Goal: Task Accomplishment & Management: Complete application form

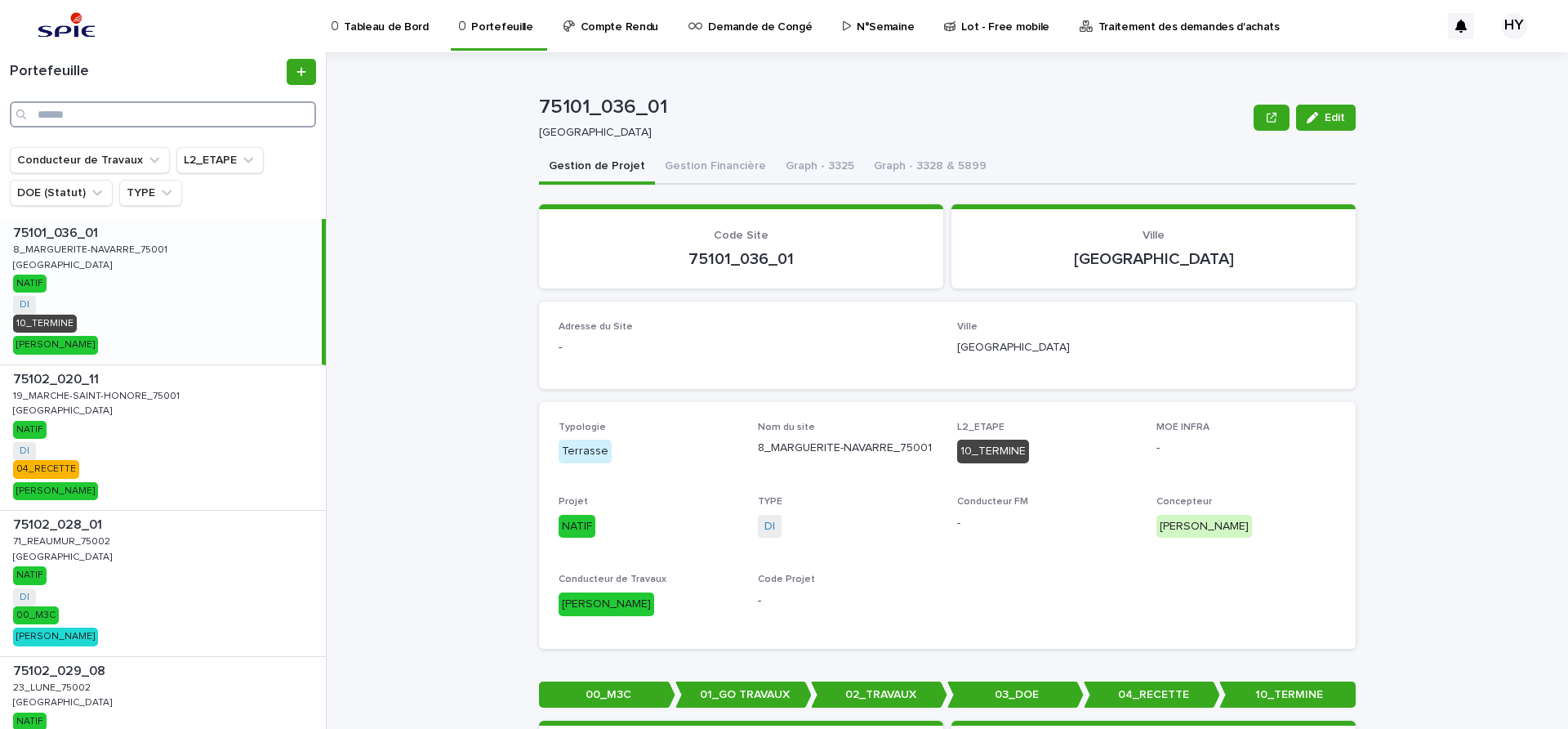
click at [147, 121] on input "Search" at bounding box center [163, 115] width 307 height 27
click at [81, 104] on input "Search" at bounding box center [163, 115] width 307 height 27
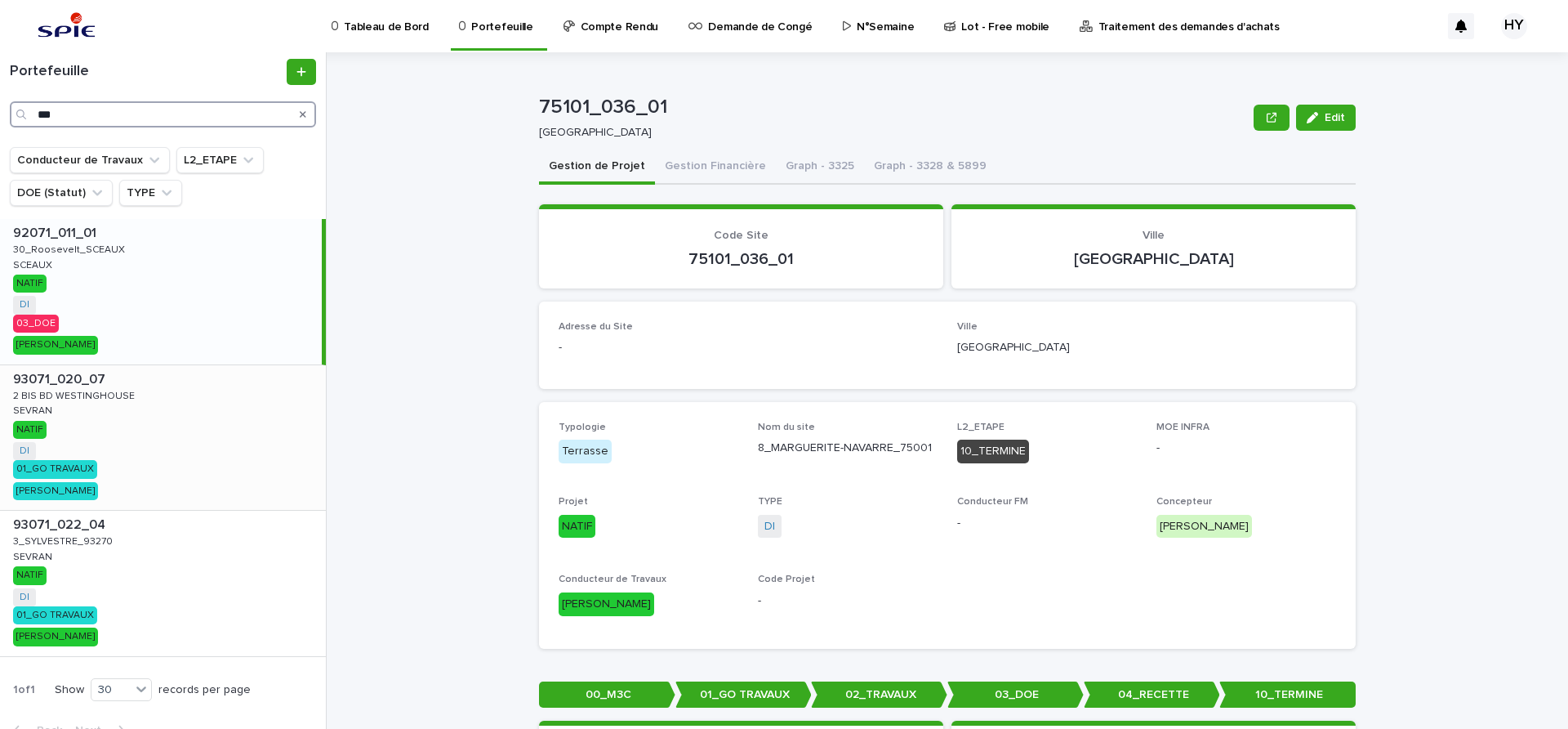
type input "***"
click at [127, 428] on div "93071_020_07 93071_020_07 2 BIS [GEOGRAPHIC_DATA] 2 BIS BD WESTINGHOUSE SEVRAN …" at bounding box center [163, 438] width 326 height 146
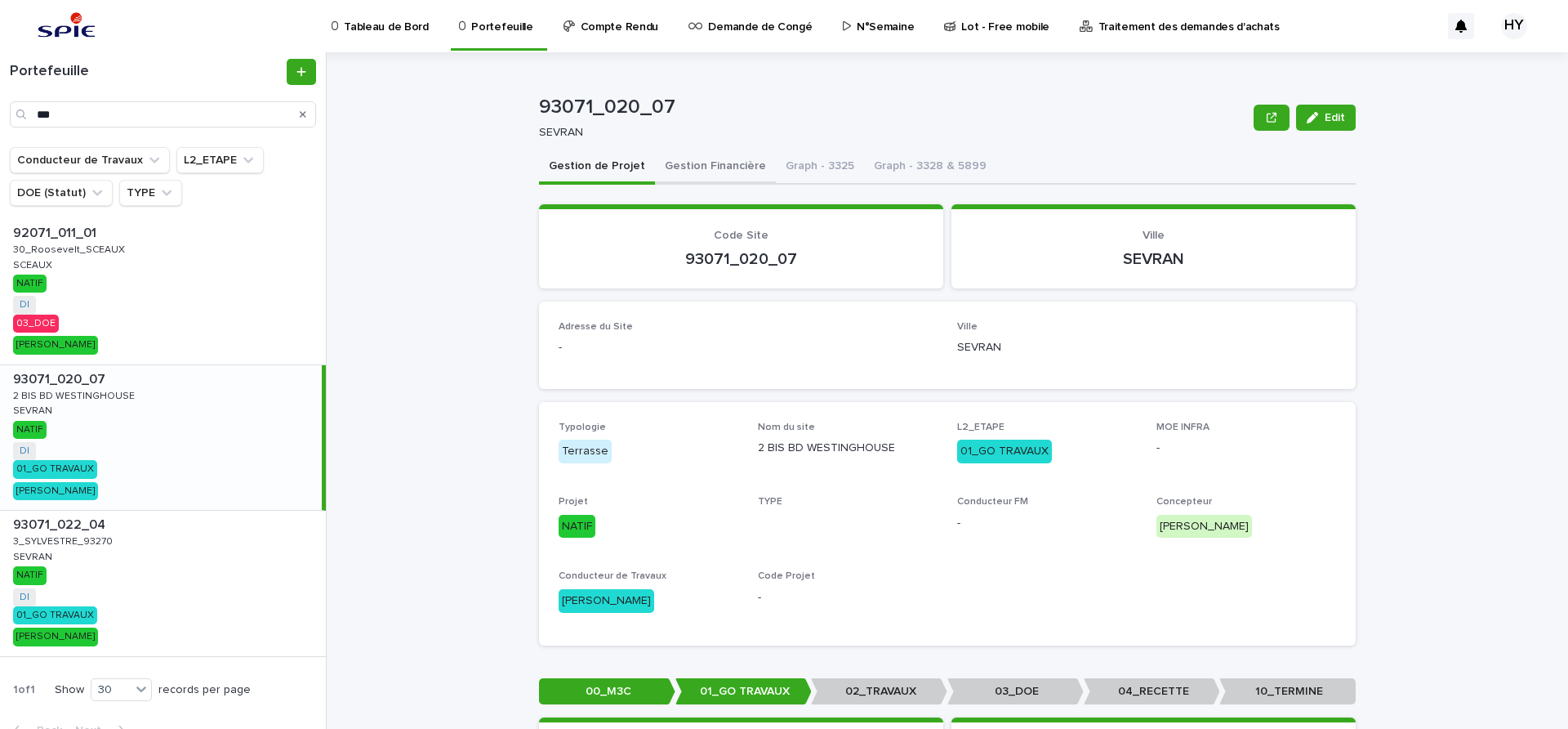
click at [681, 170] on button "Gestion Financière" at bounding box center [715, 168] width 121 height 34
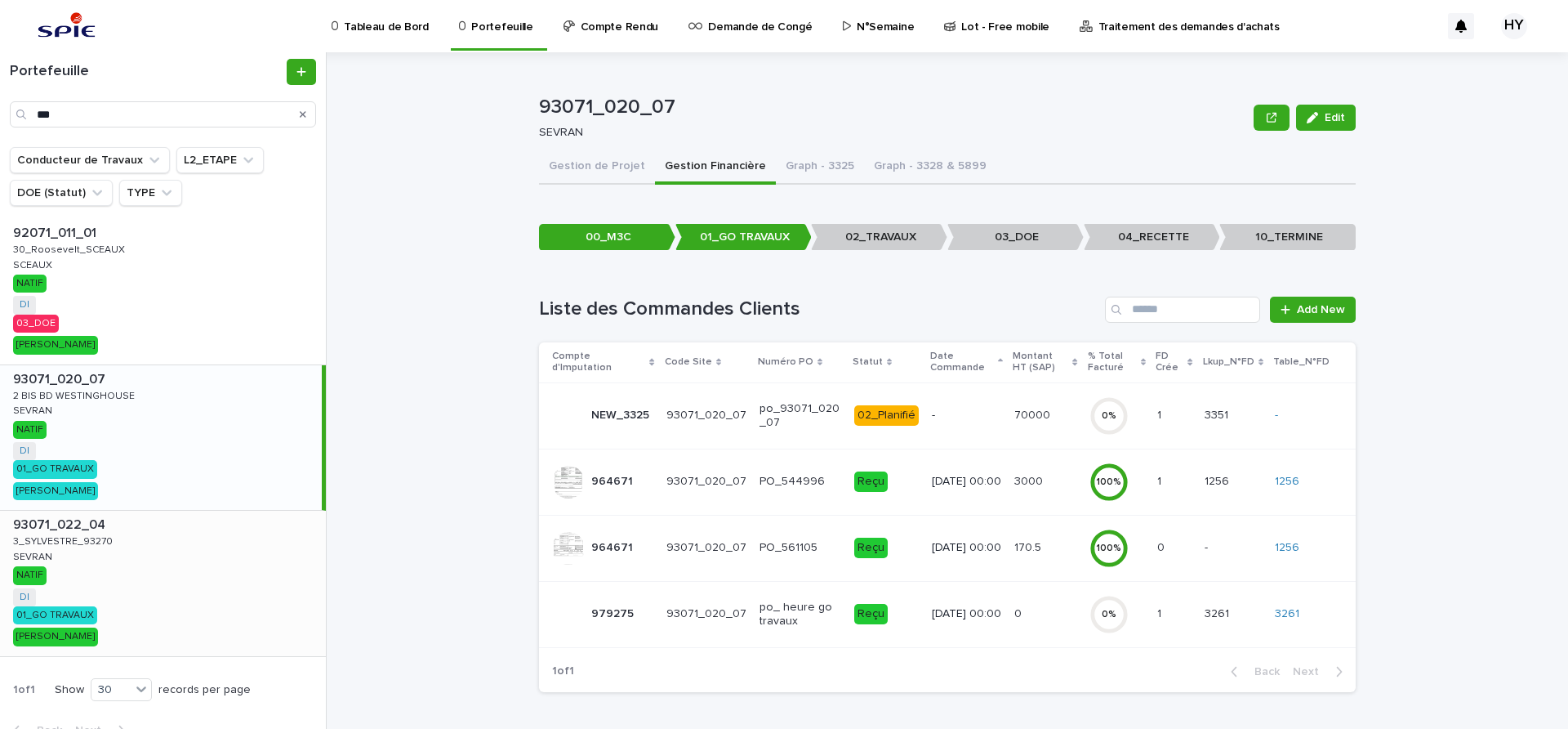
click at [150, 552] on div "93071_022_04 93071_022_04 3_SYLVESTRE_93270 3_SYLVESTRE_93270 SEVRAN SEVRAN NAT…" at bounding box center [163, 583] width 326 height 146
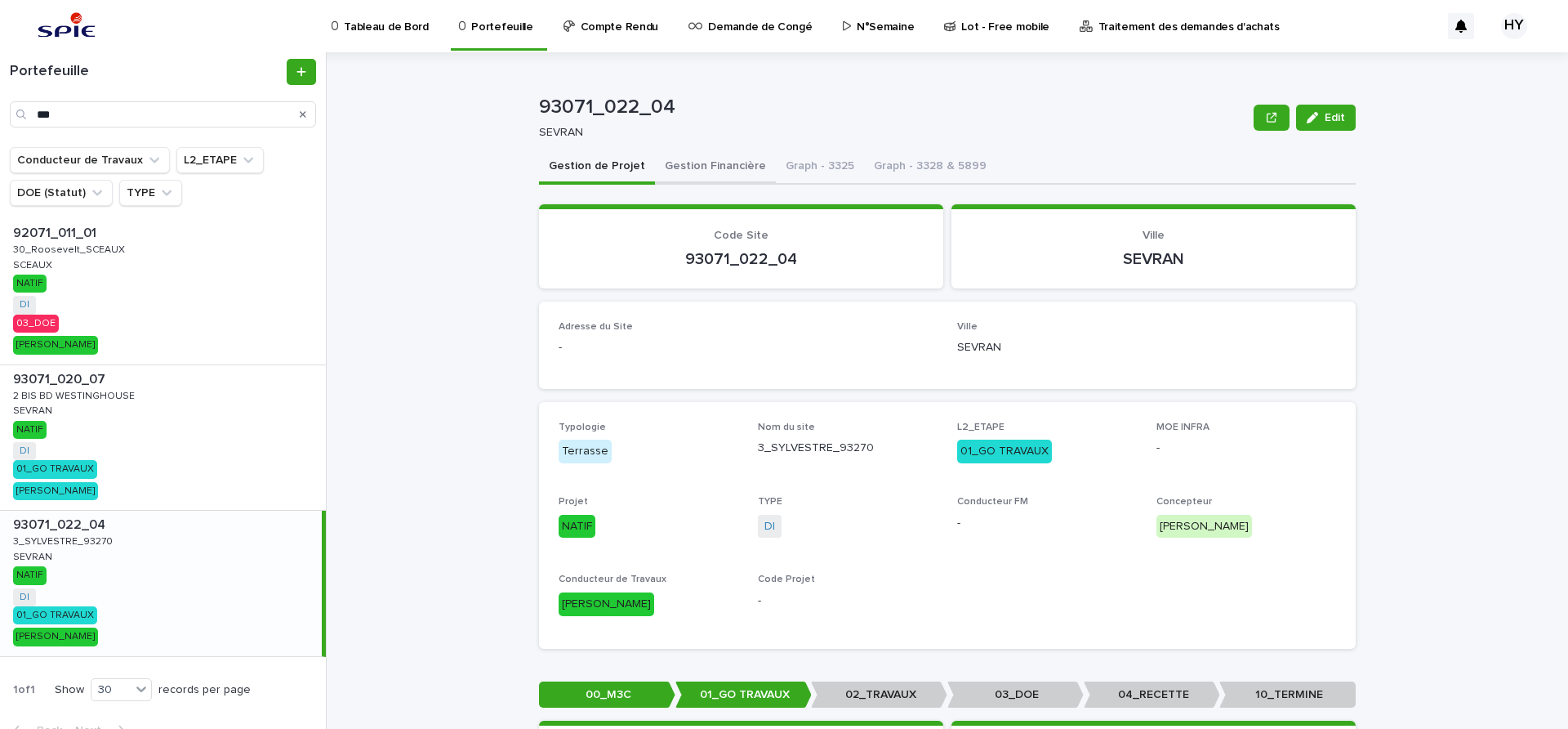
click at [688, 160] on button "Gestion Financière" at bounding box center [715, 168] width 121 height 34
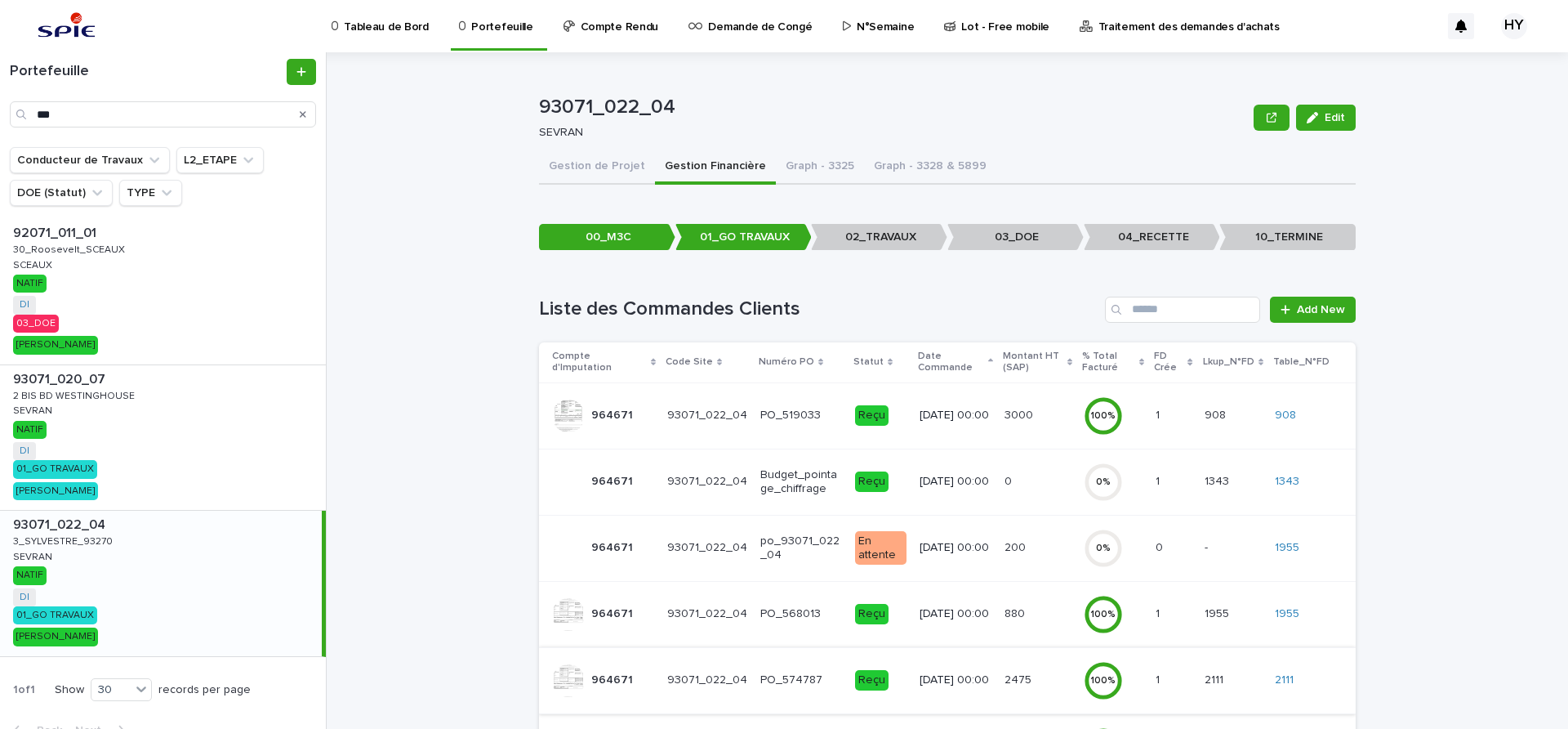
scroll to position [200, 0]
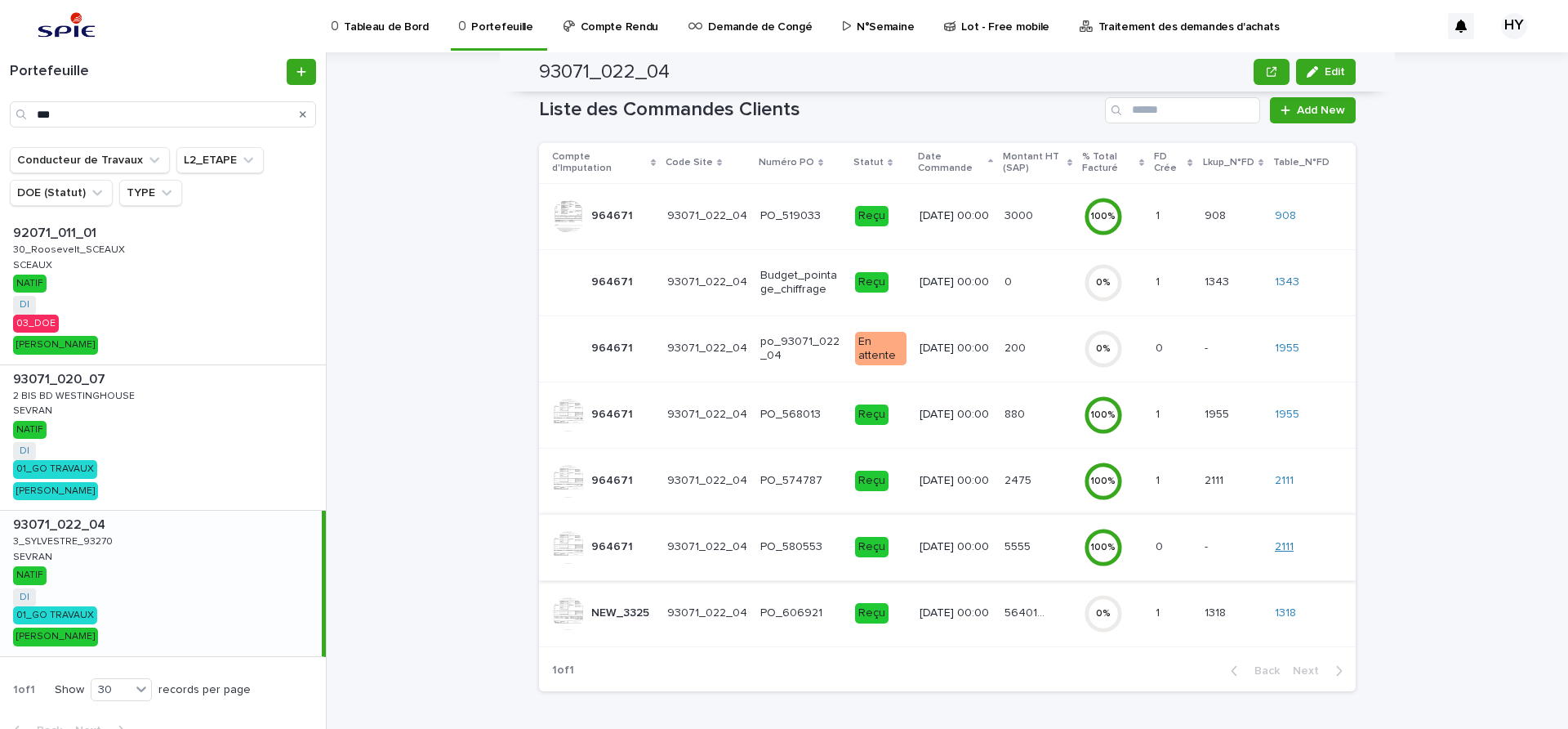
click at [1285, 545] on link "2111" at bounding box center [1284, 547] width 19 height 14
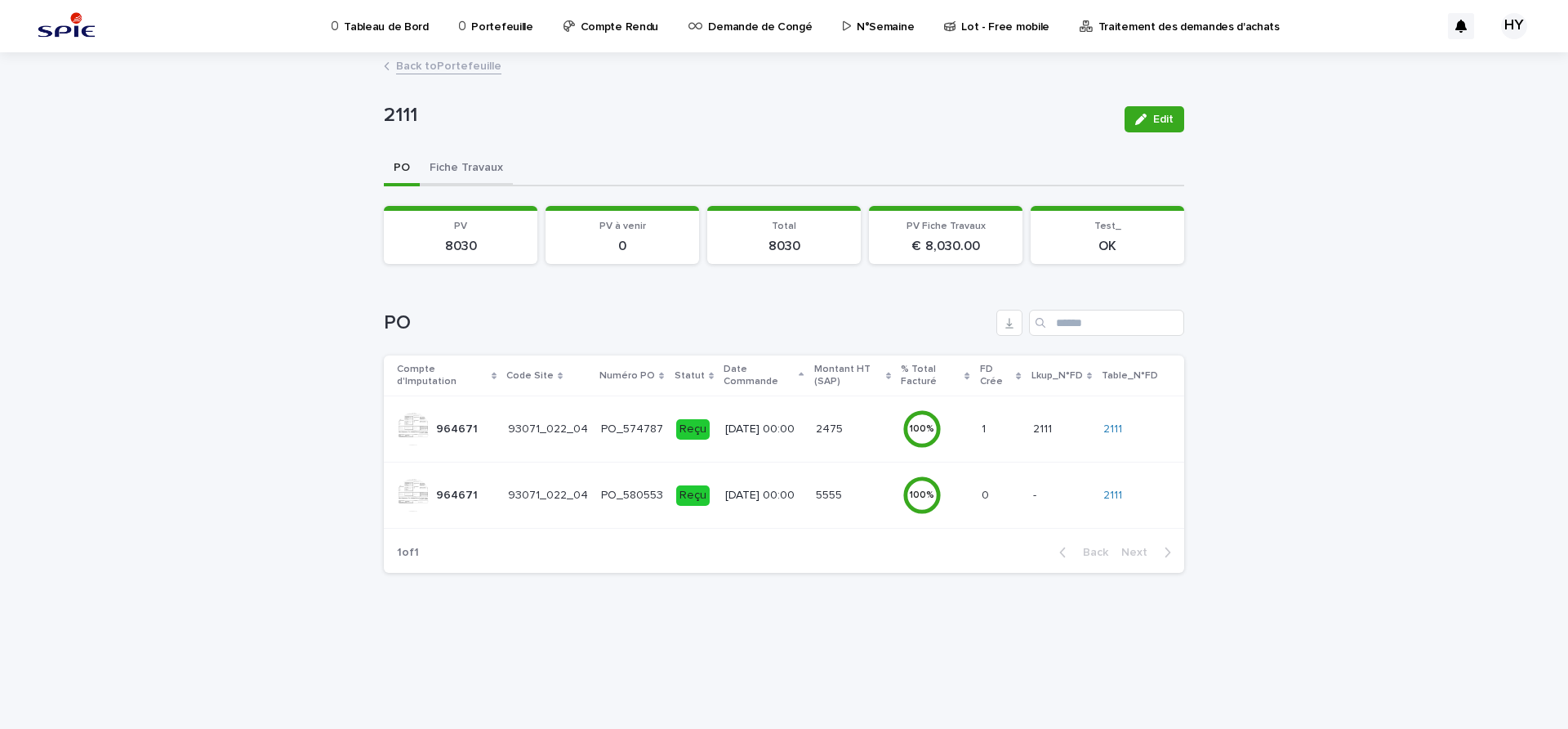
click at [474, 169] on button "Fiche Travaux" at bounding box center [467, 169] width 93 height 34
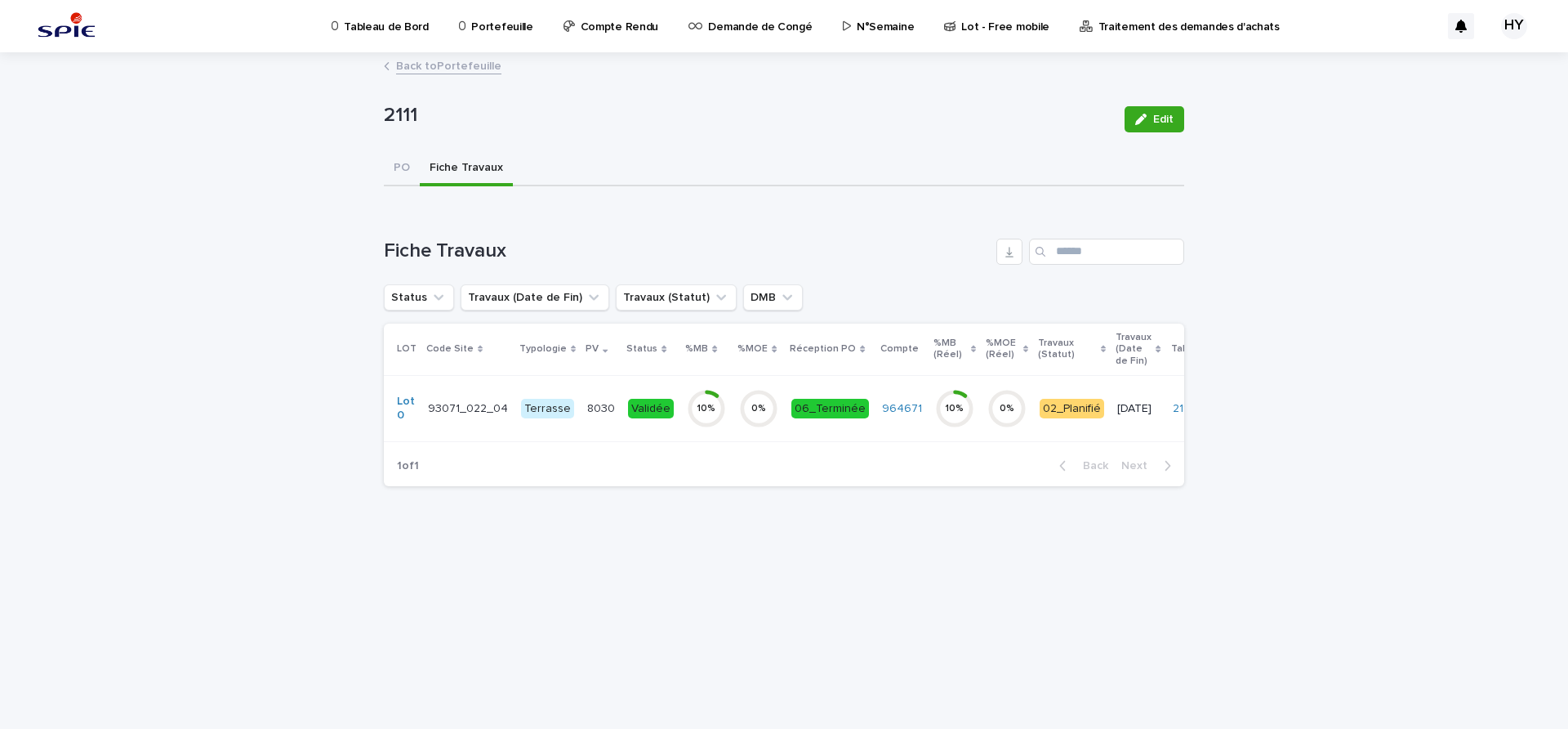
click at [743, 416] on circle at bounding box center [759, 408] width 33 height 33
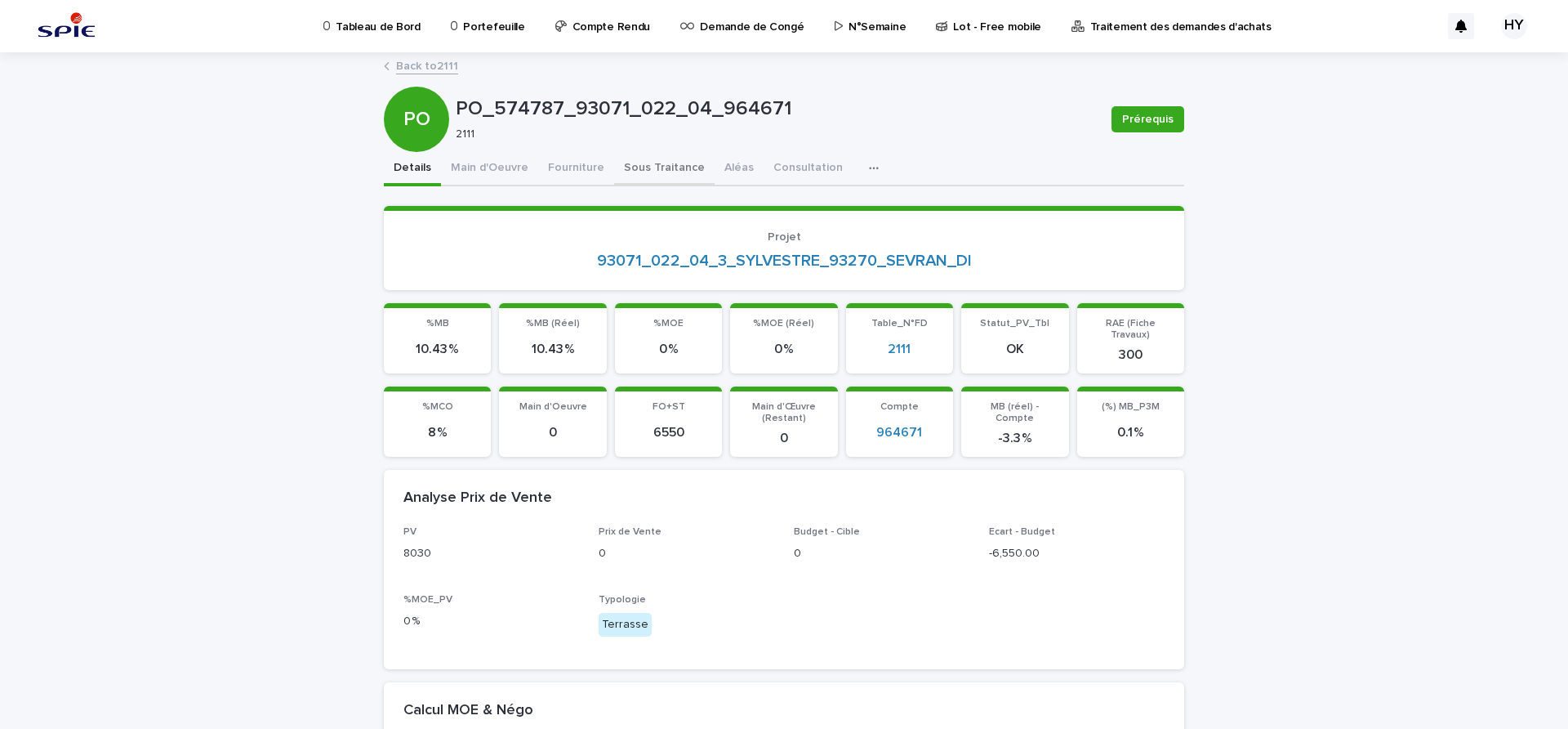
click at [665, 162] on button "Sous Traitance" at bounding box center [664, 169] width 100 height 34
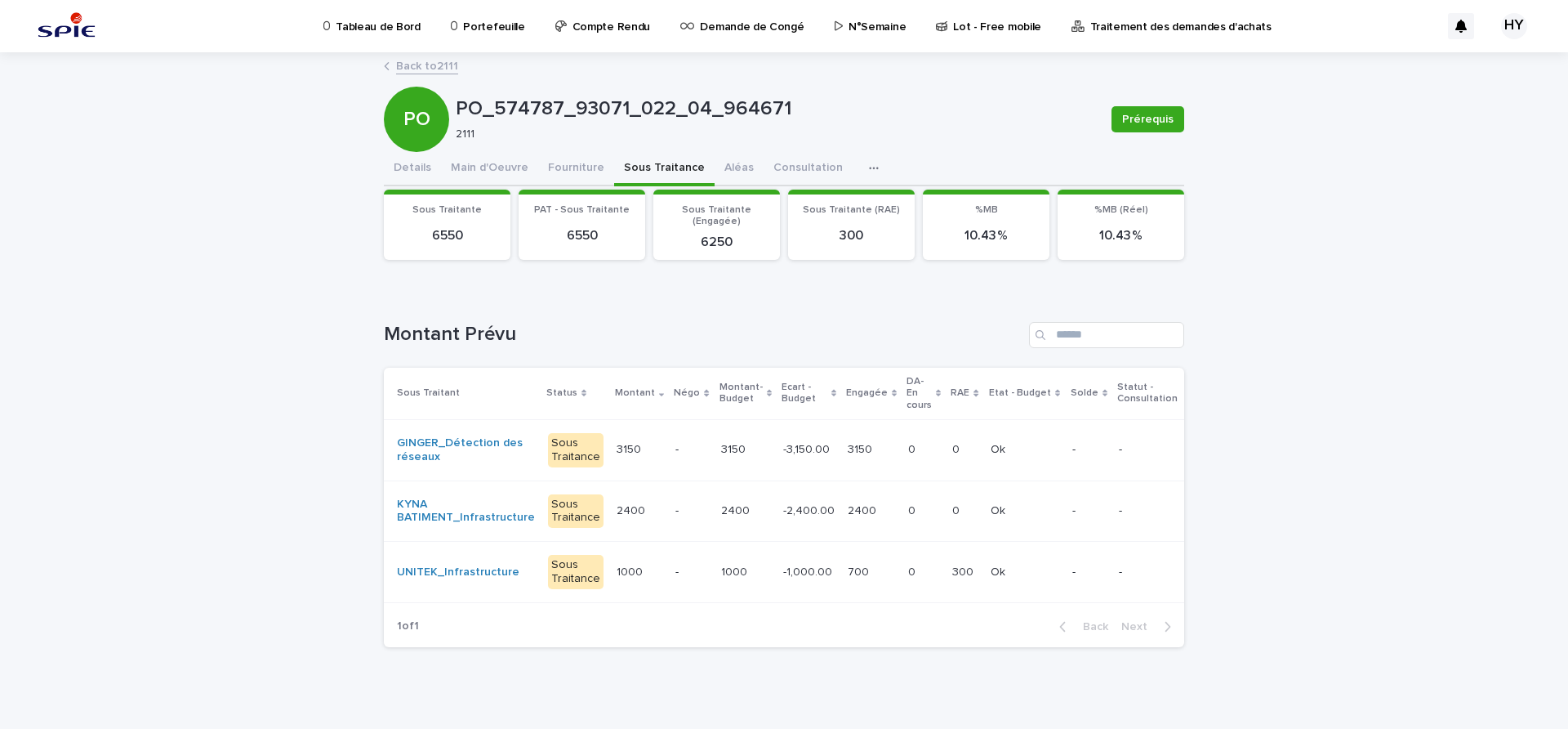
scroll to position [28, 0]
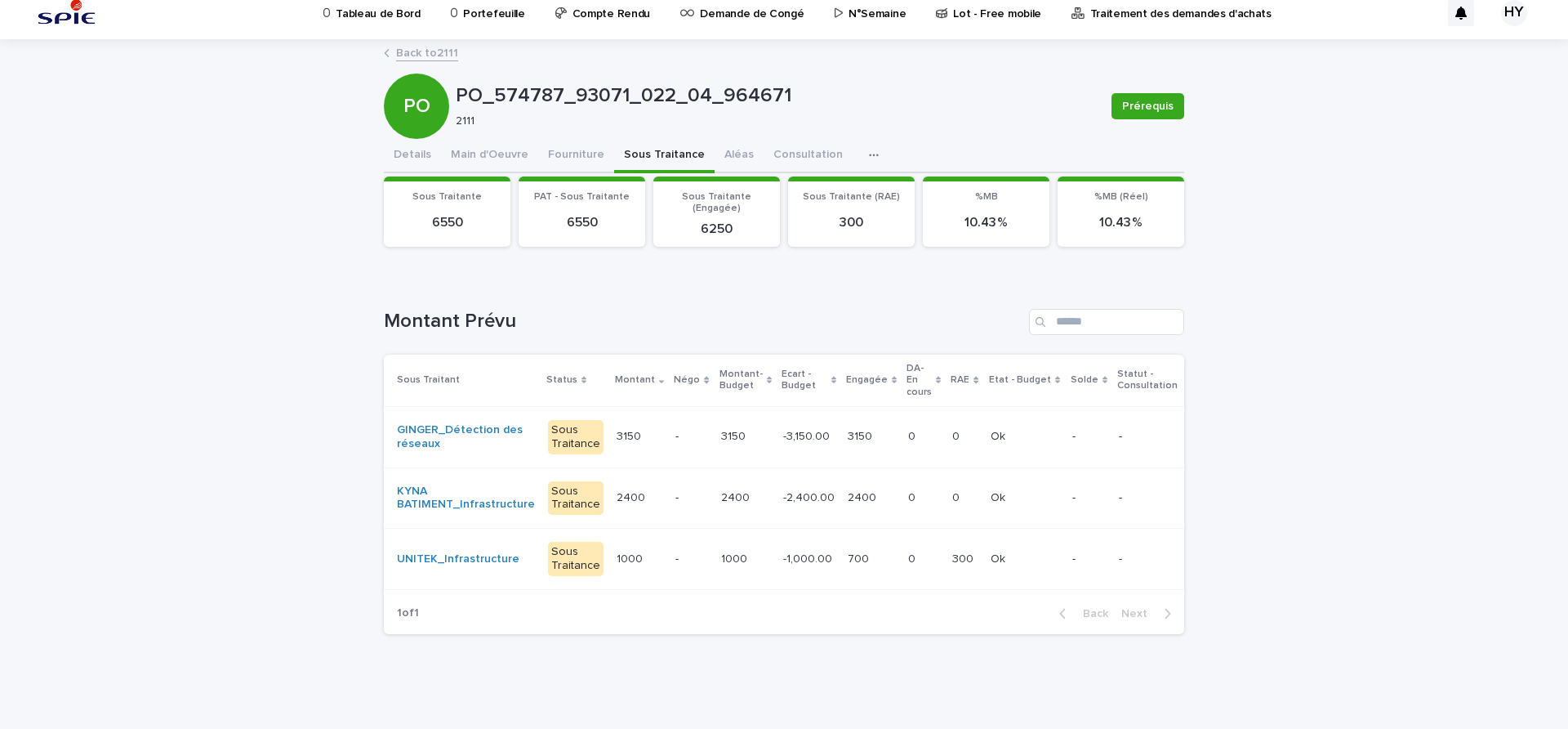
click at [863, 542] on td "700 700" at bounding box center [872, 559] width 61 height 62
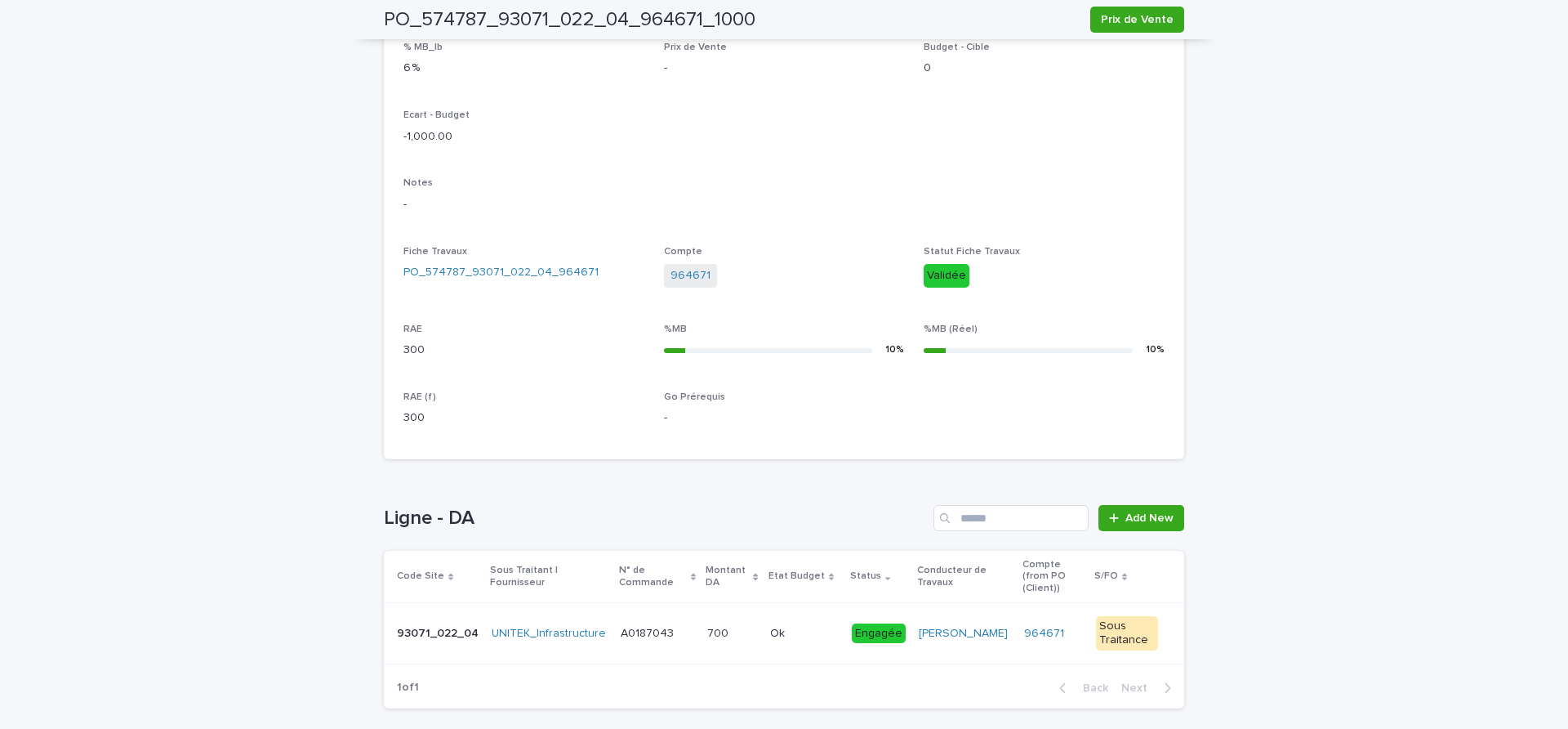
scroll to position [486, 0]
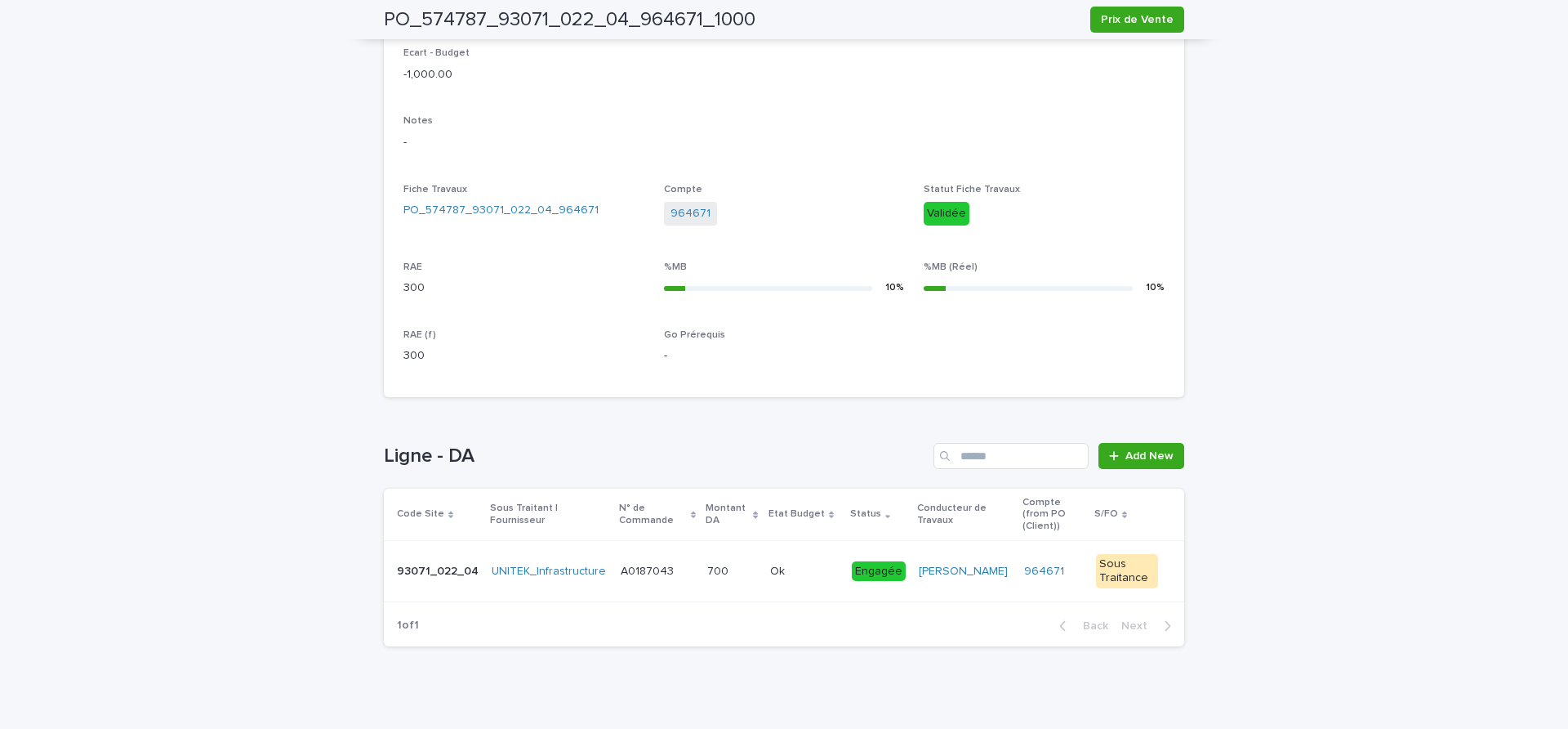
click at [715, 561] on p "700" at bounding box center [720, 570] width 25 height 17
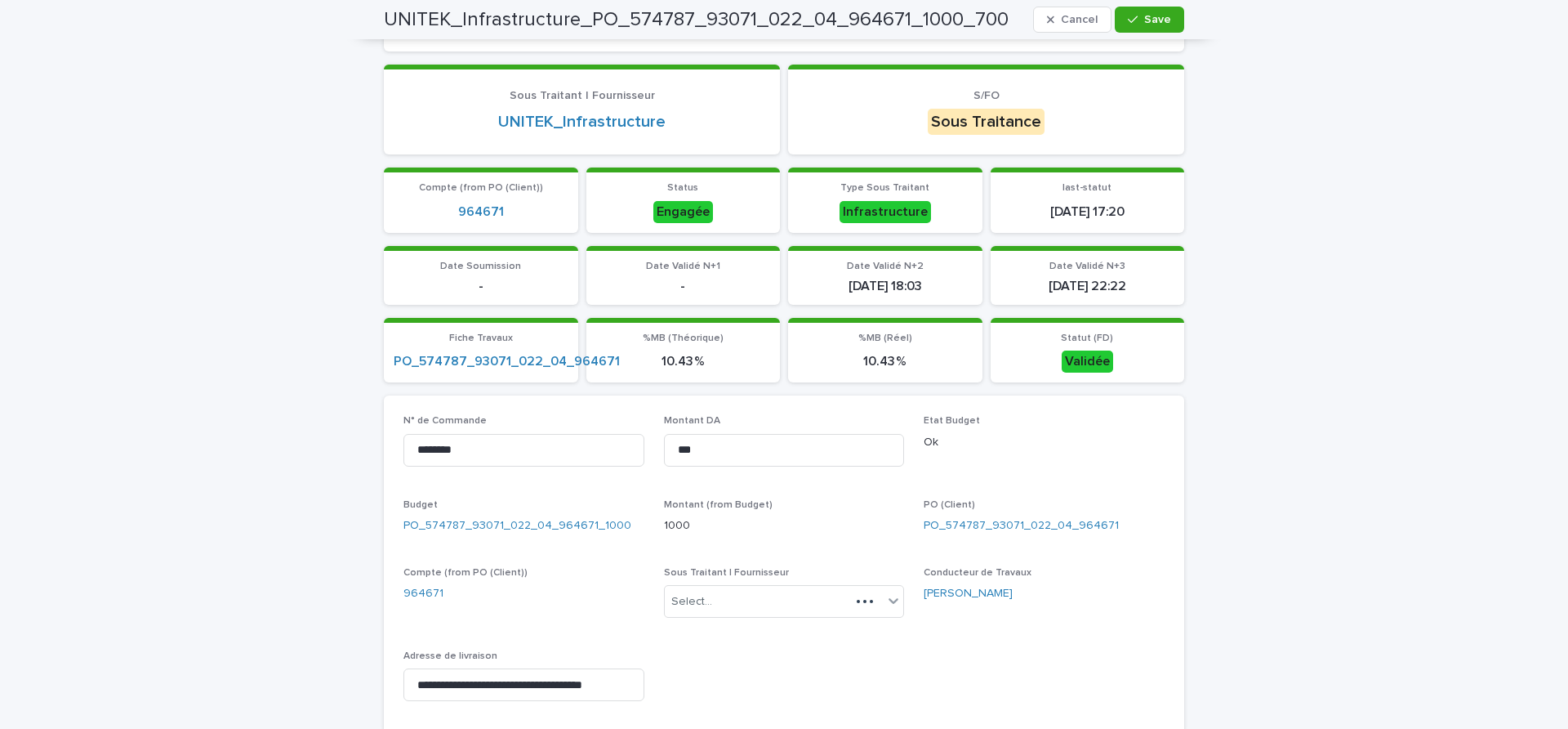
scroll to position [249, 0]
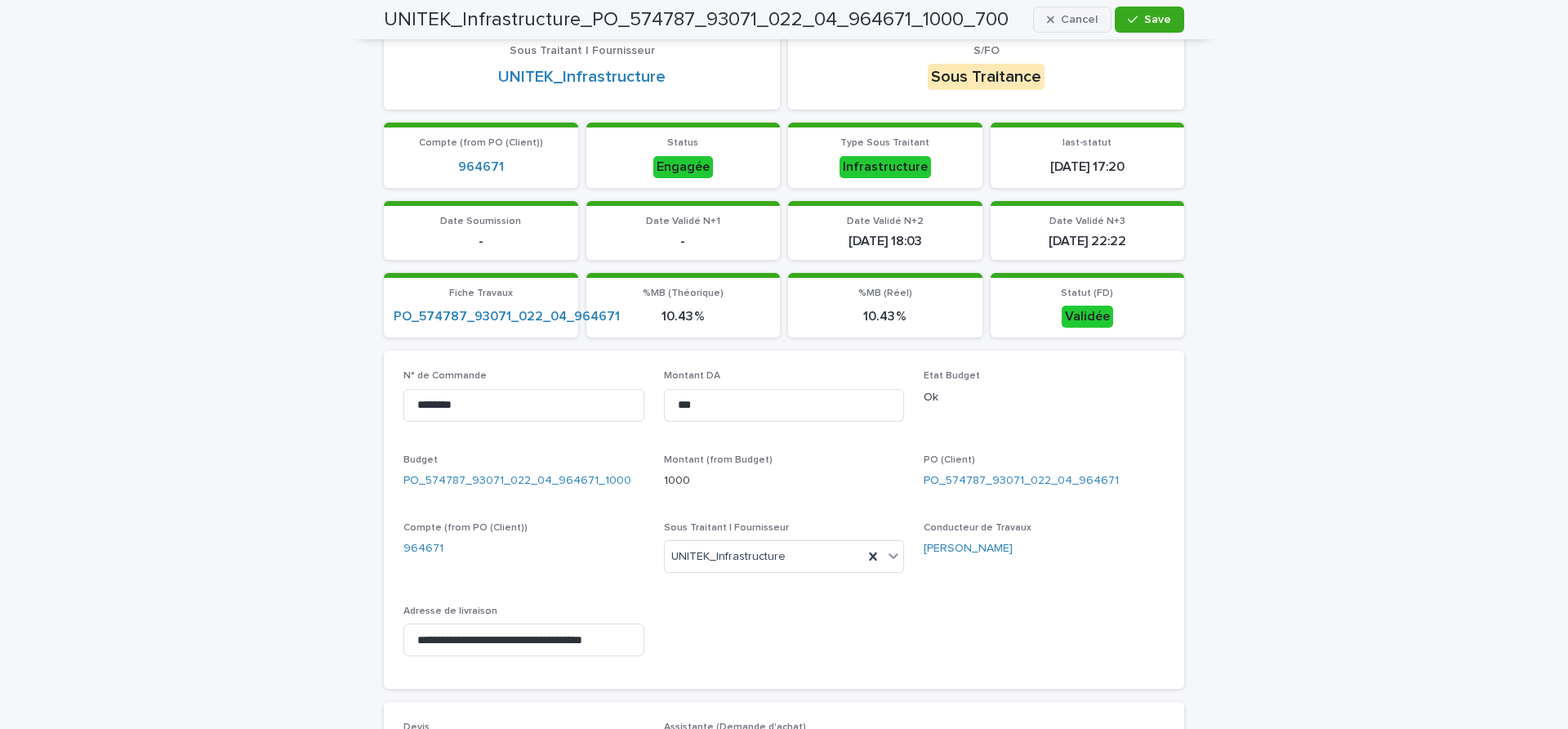
click at [1082, 22] on span "Cancel" at bounding box center [1079, 20] width 37 height 11
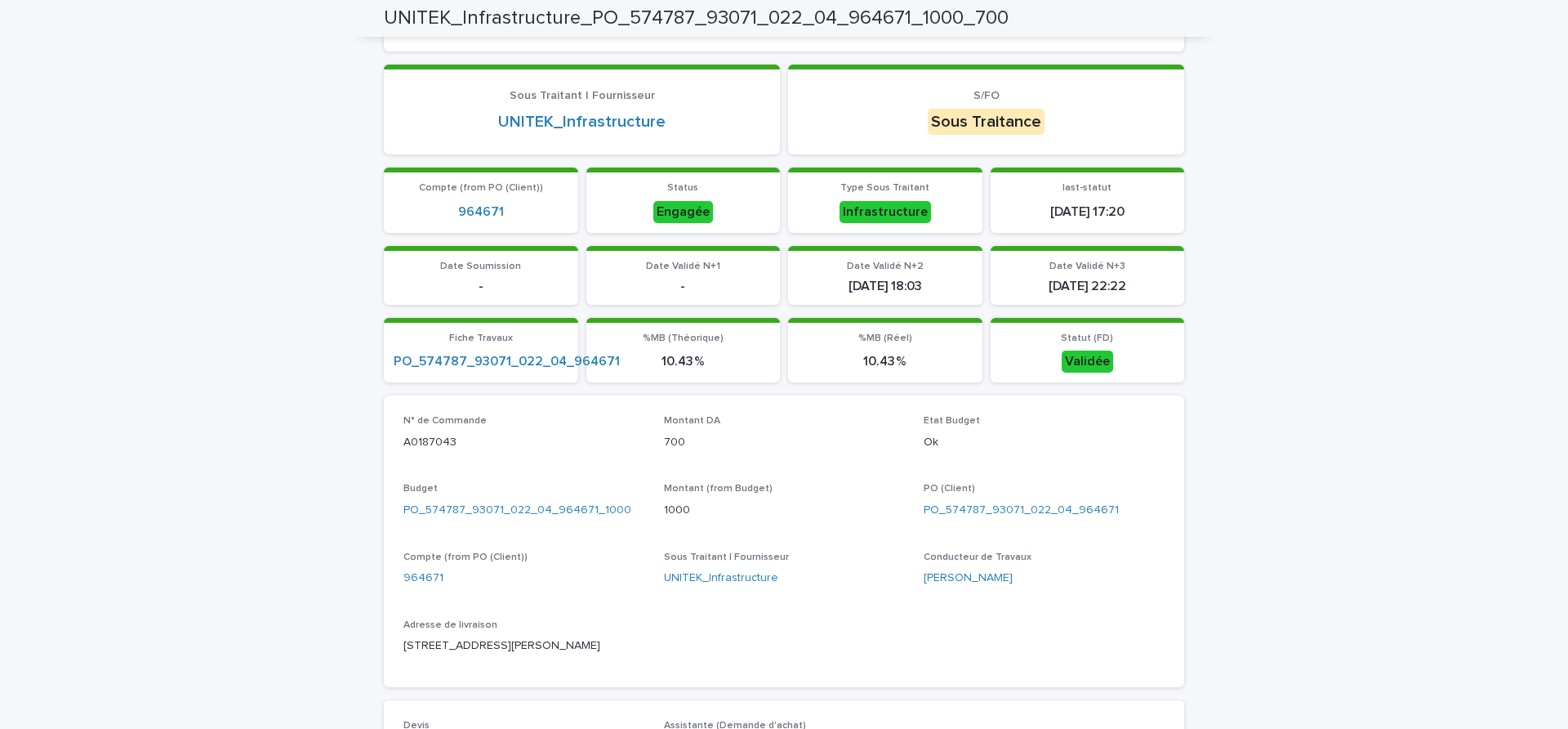
scroll to position [0, 0]
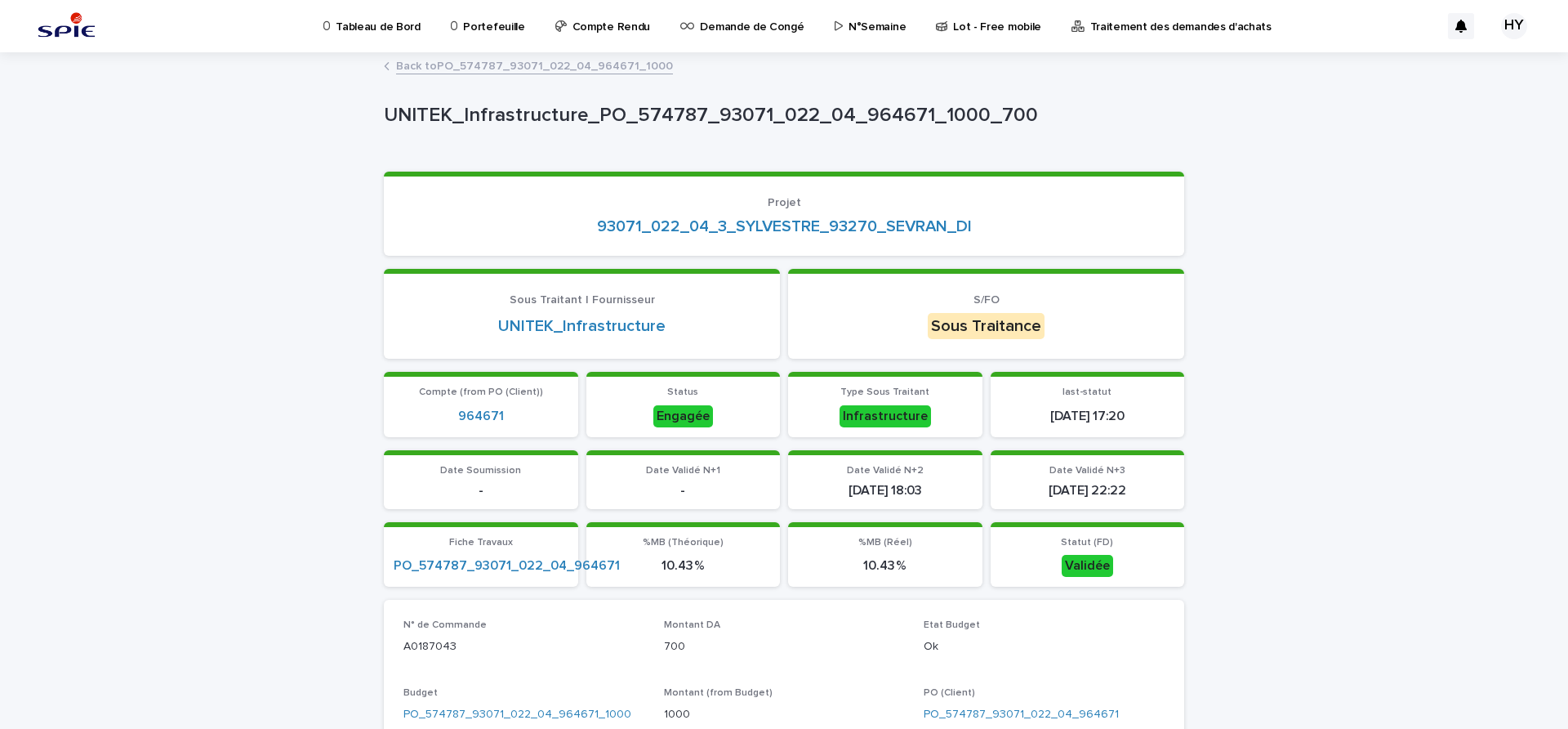
click at [576, 62] on link "Back to PO_574787_93071_022_04_964671_1000" at bounding box center [535, 65] width 277 height 19
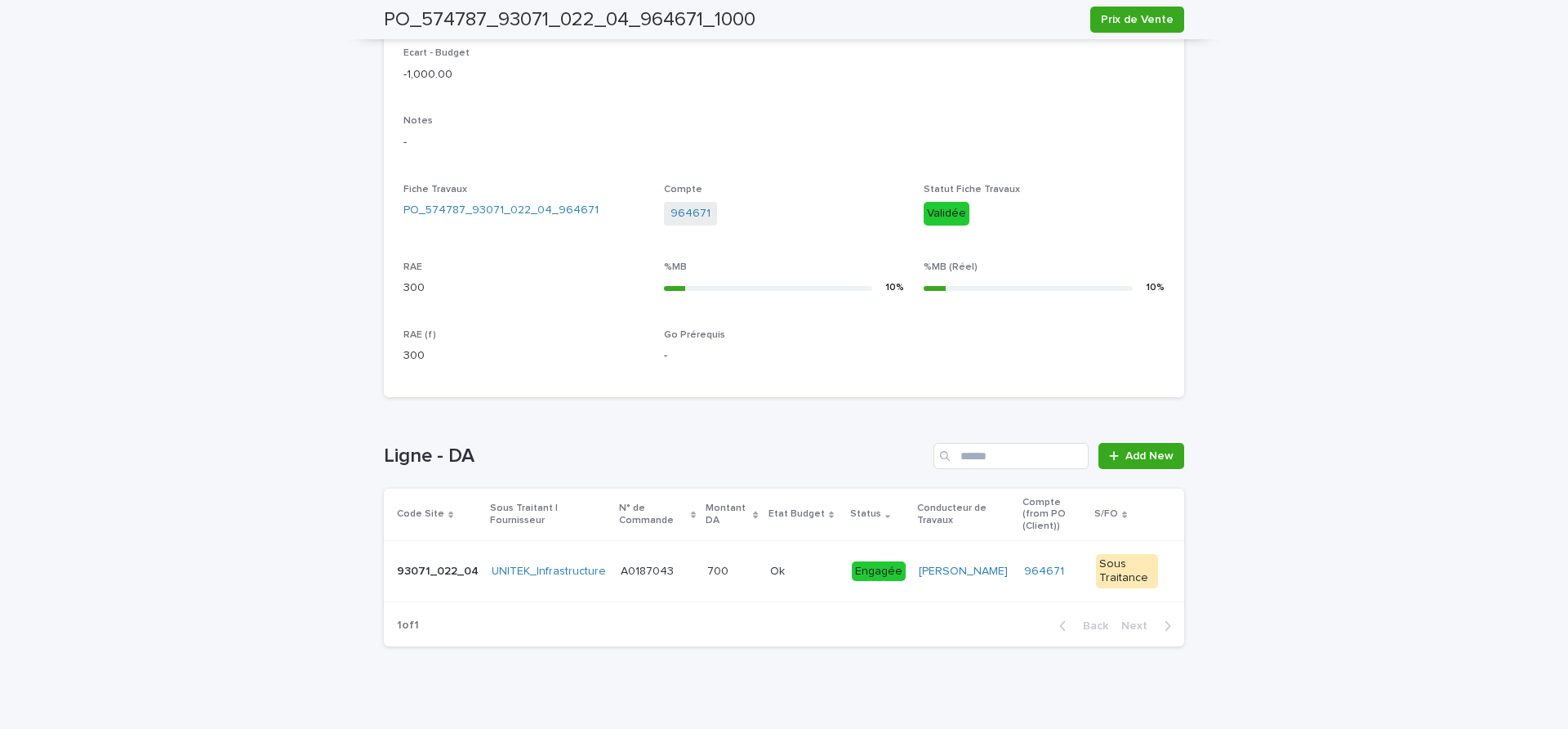
scroll to position [77, 0]
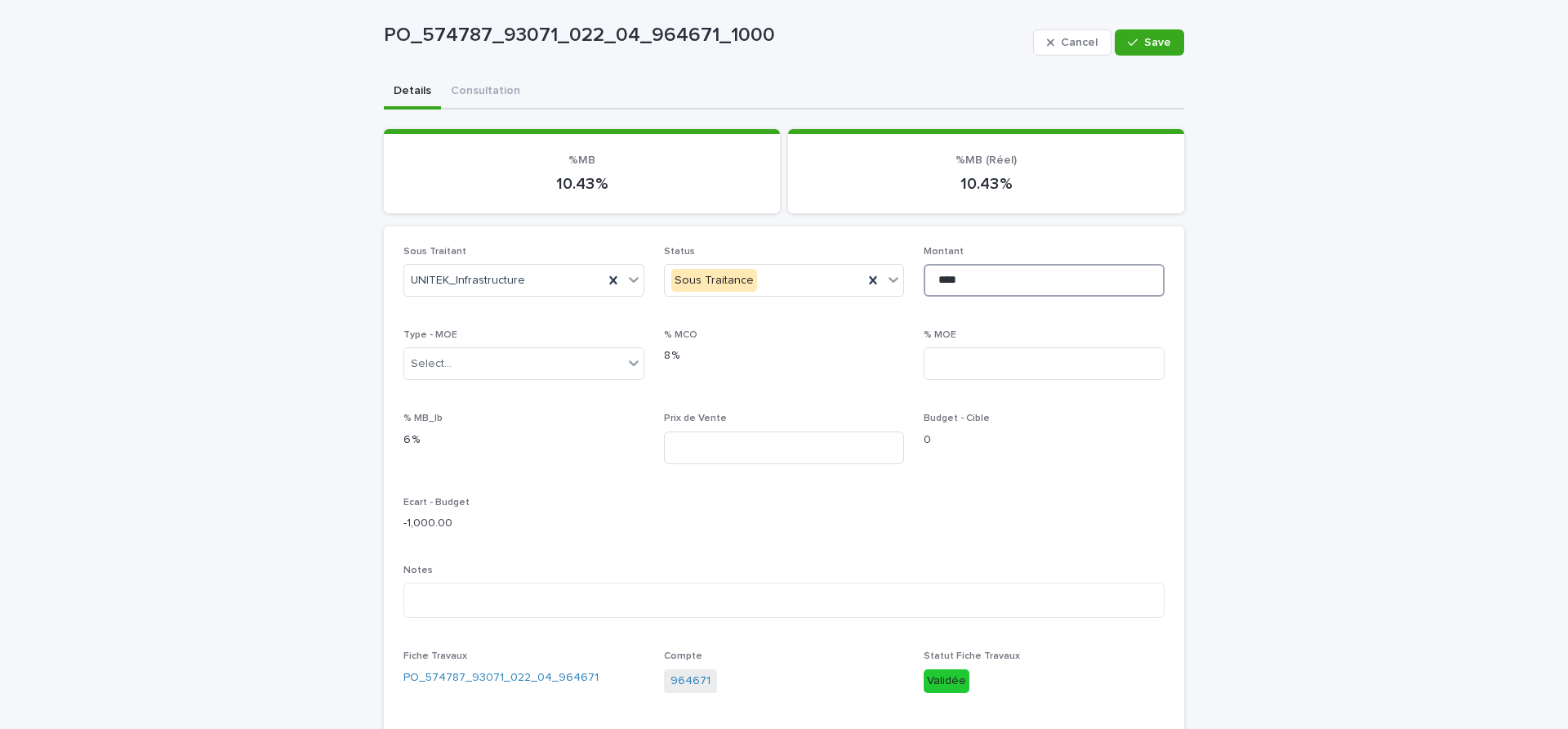
click at [938, 276] on input "****" at bounding box center [1044, 280] width 241 height 33
type input "****"
click at [1161, 32] on button "Save" at bounding box center [1149, 43] width 69 height 27
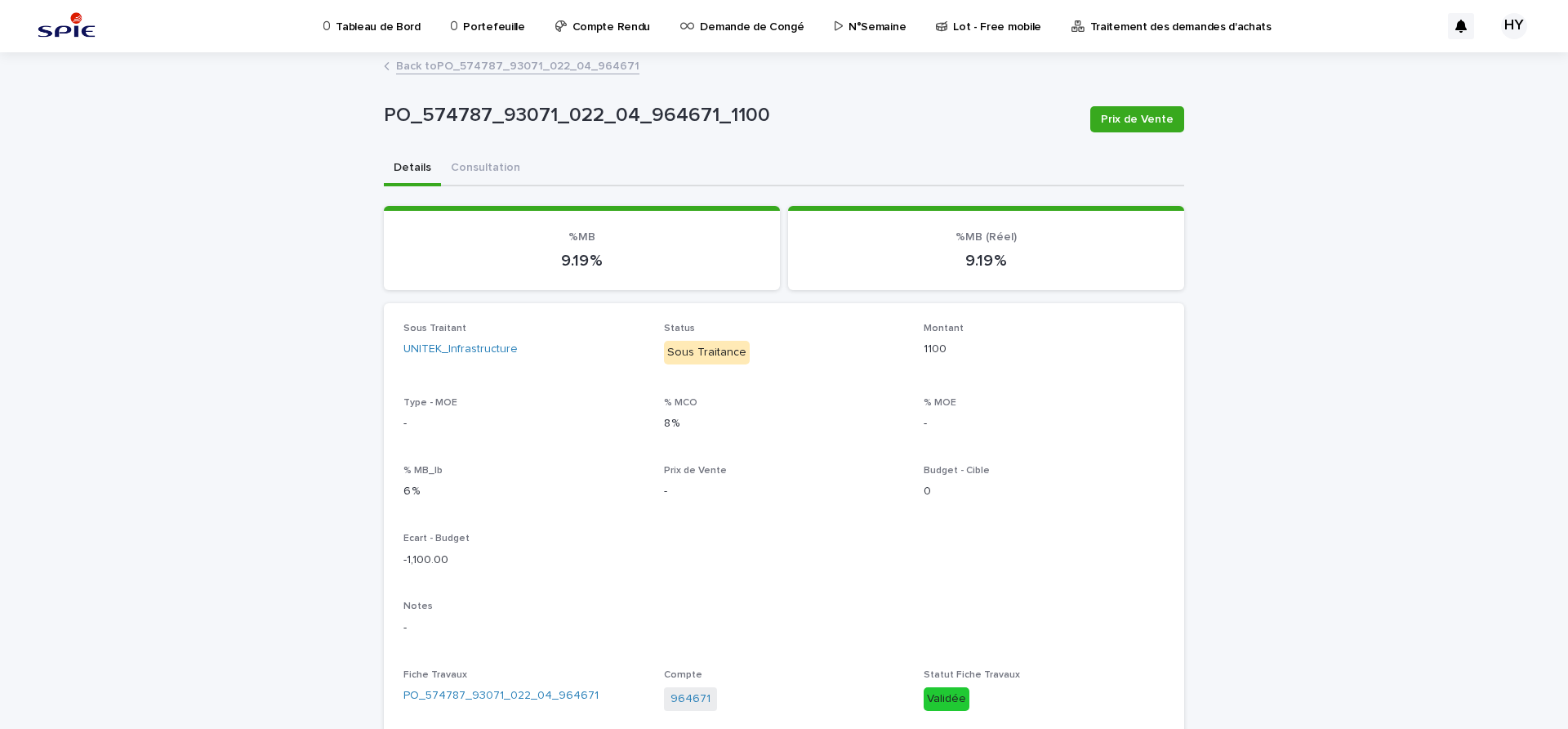
scroll to position [486, 0]
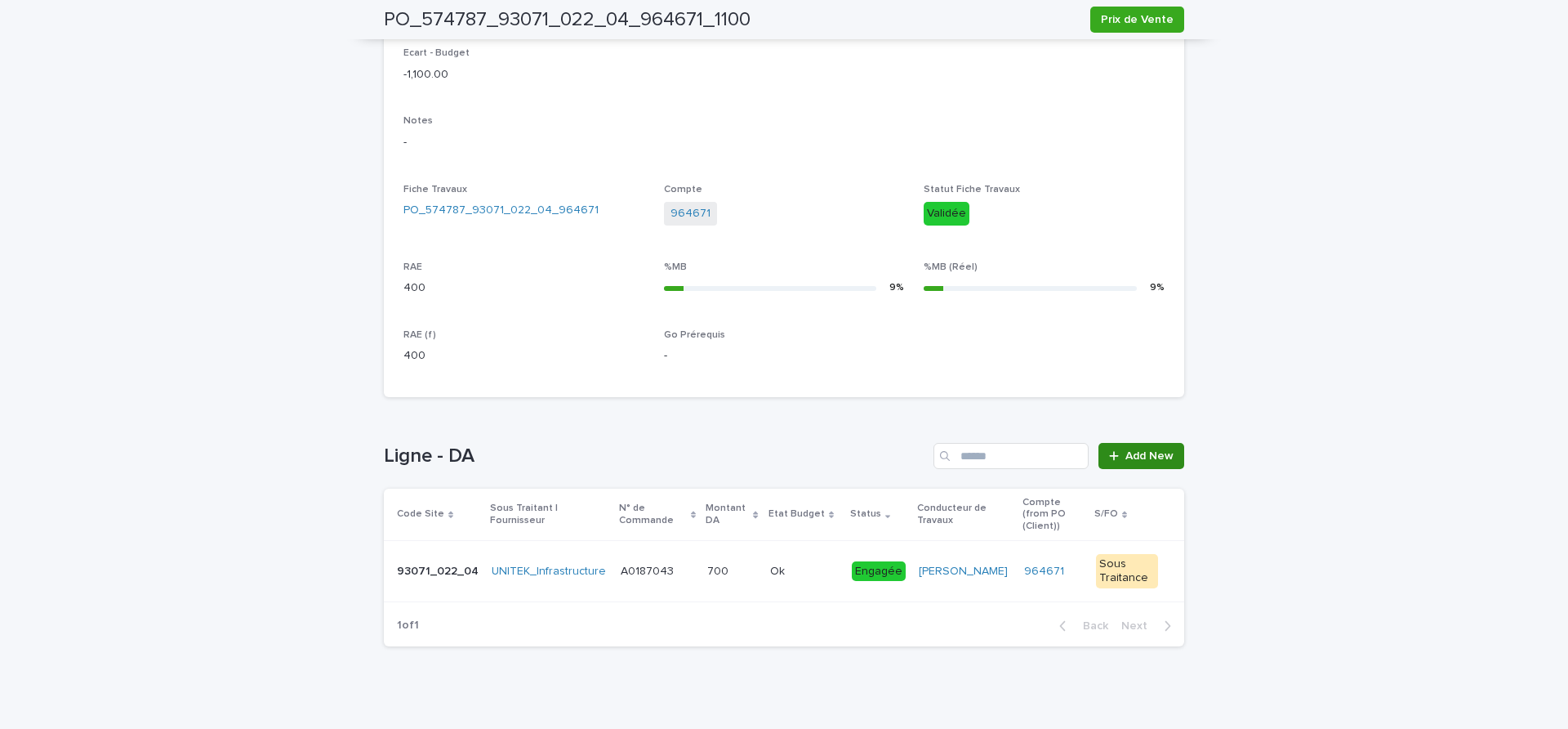
click at [1145, 457] on span "Add New" at bounding box center [1149, 456] width 48 height 11
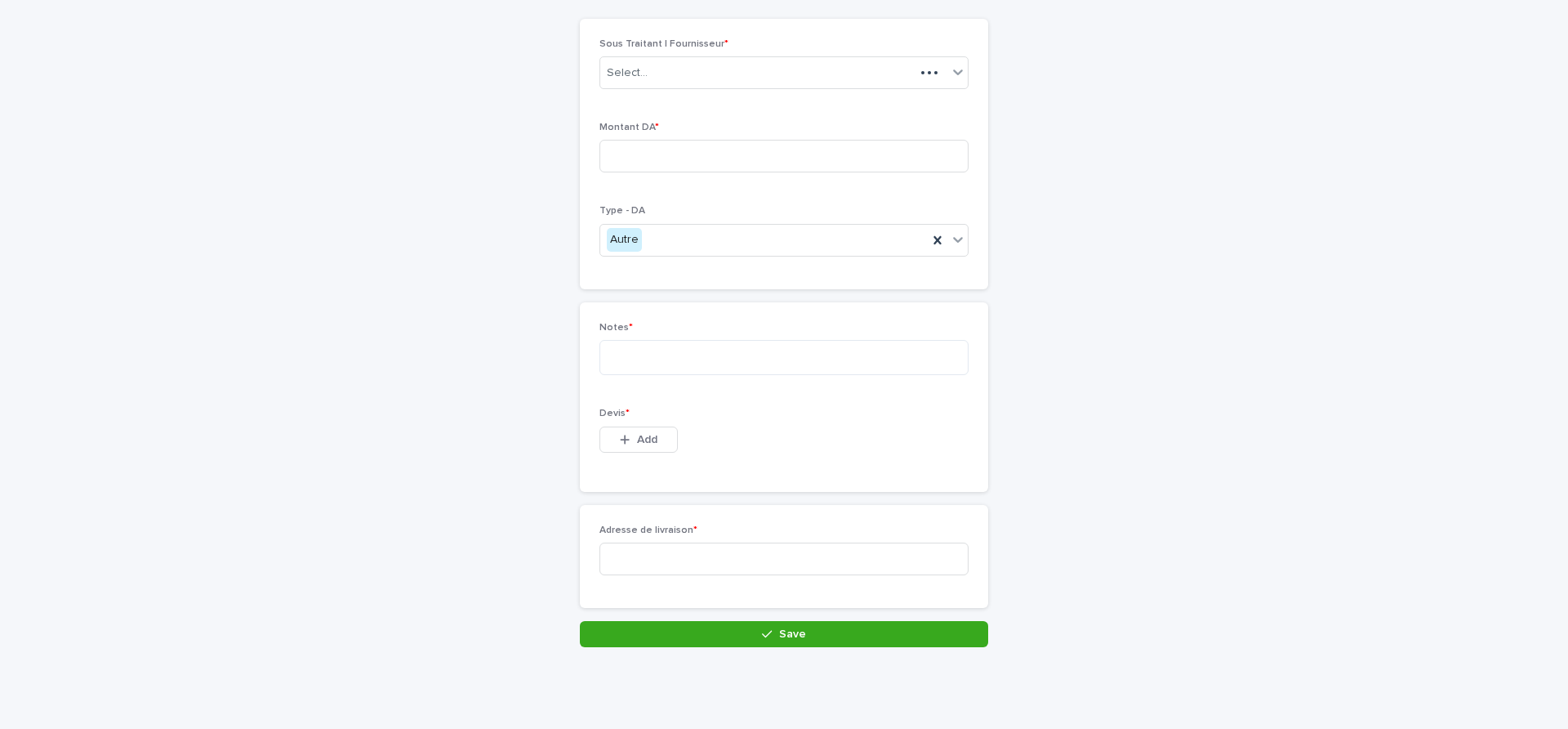
scroll to position [114, 0]
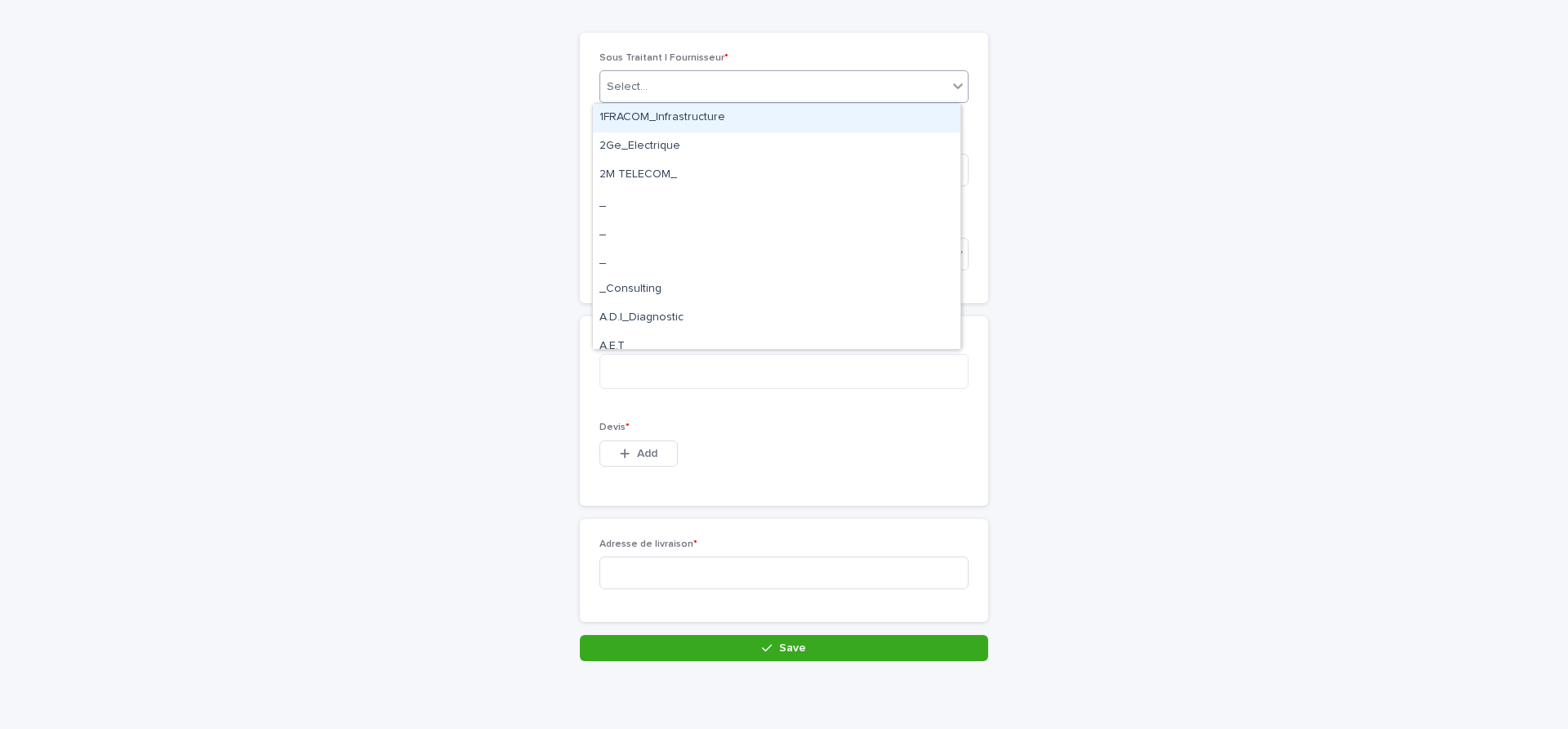
click at [660, 86] on div "Select..." at bounding box center [773, 87] width 347 height 27
type input "***"
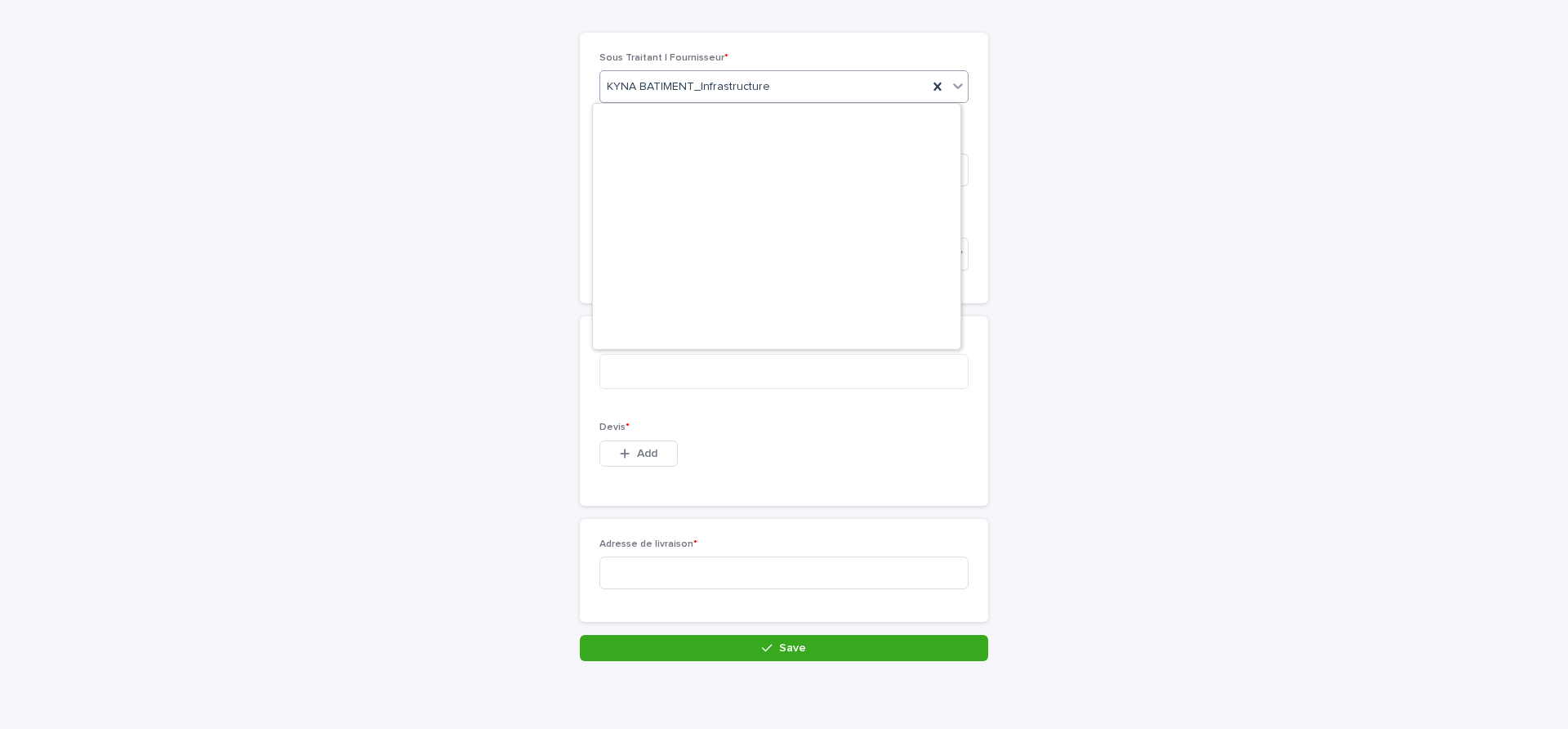
scroll to position [7322, 0]
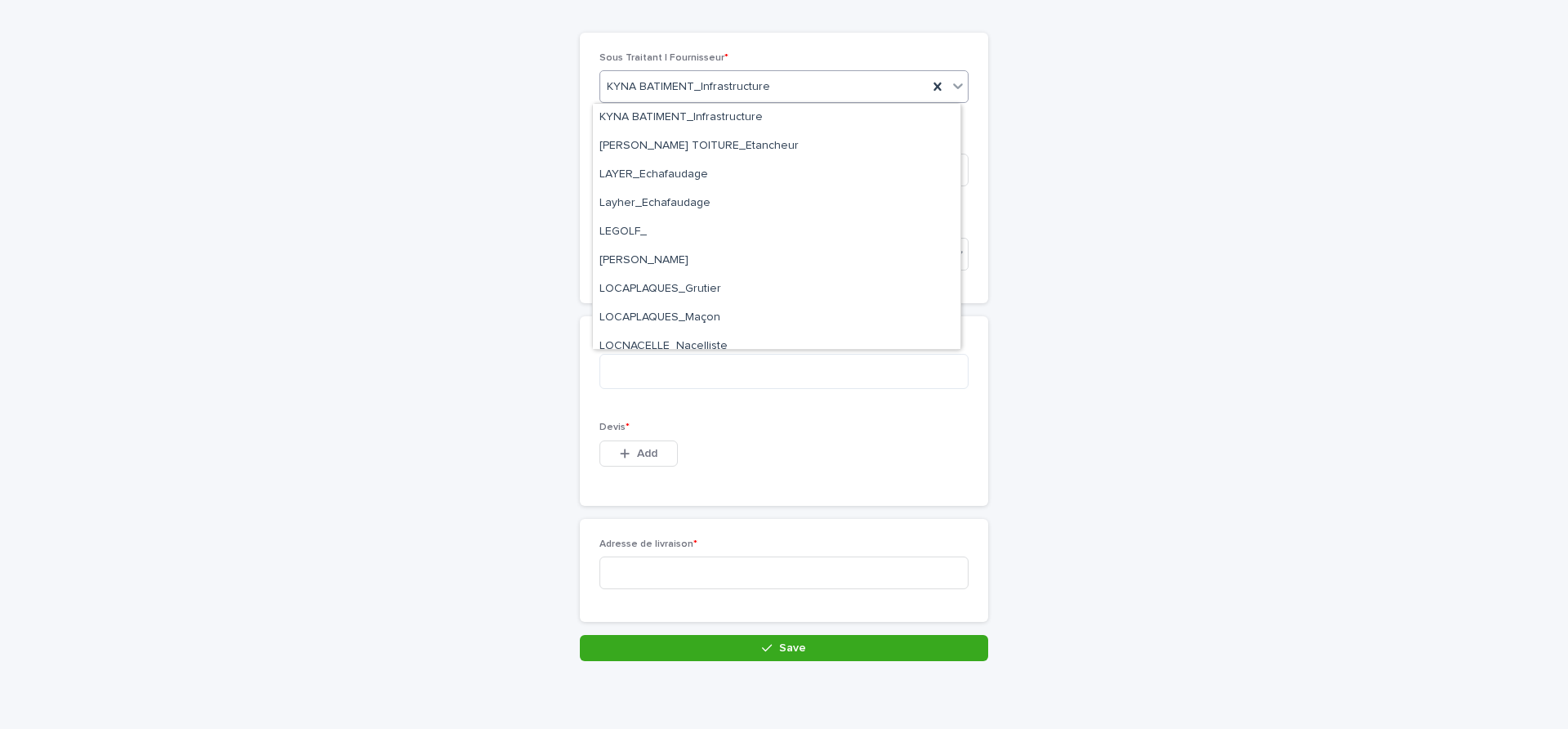
click at [695, 85] on span "KYNA BATIMENT_Infrastructure" at bounding box center [688, 87] width 164 height 17
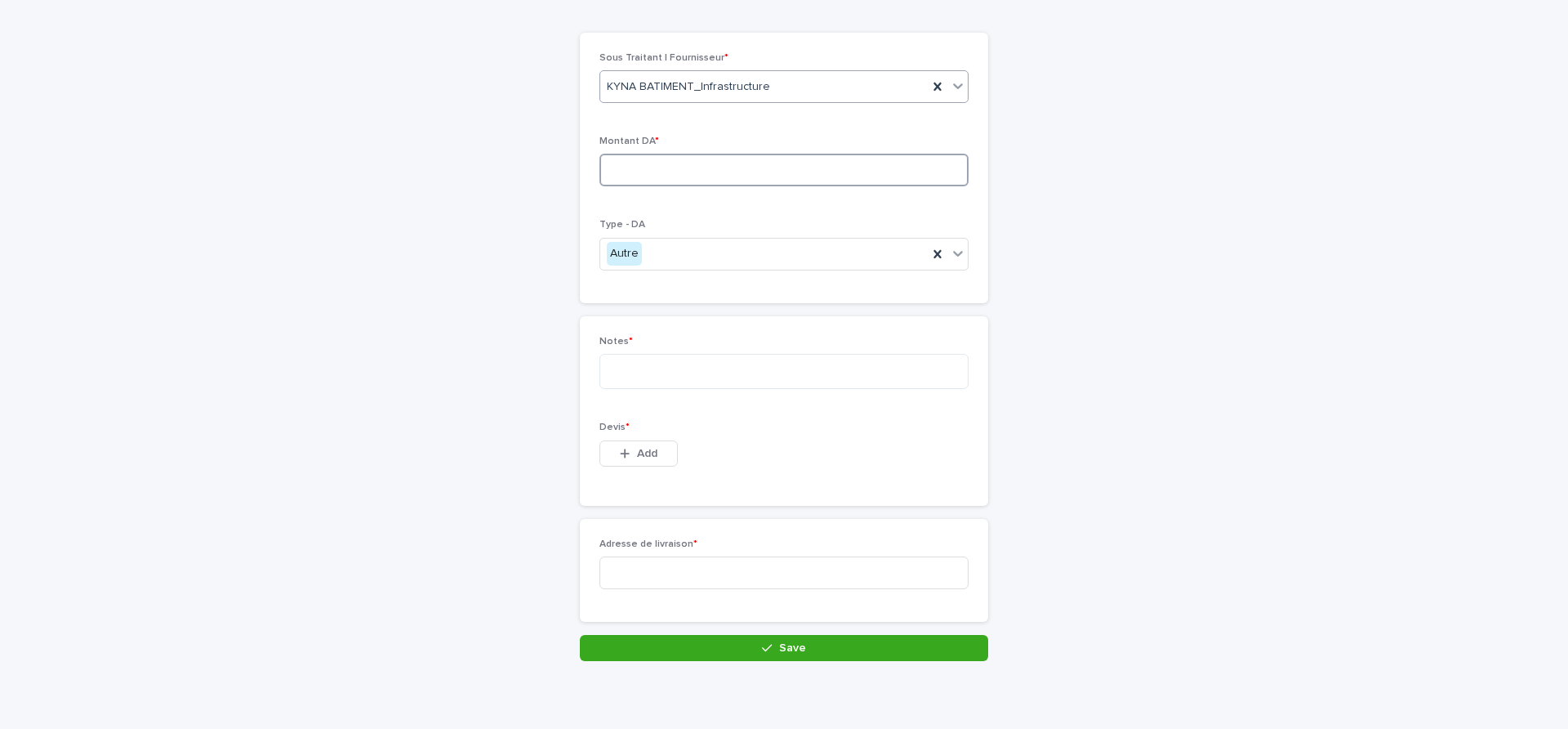
click at [661, 153] on input at bounding box center [784, 169] width 369 height 33
type input "***"
click at [743, 367] on textarea at bounding box center [784, 371] width 369 height 35
type textarea "**********"
click at [624, 445] on button "Add" at bounding box center [639, 453] width 79 height 27
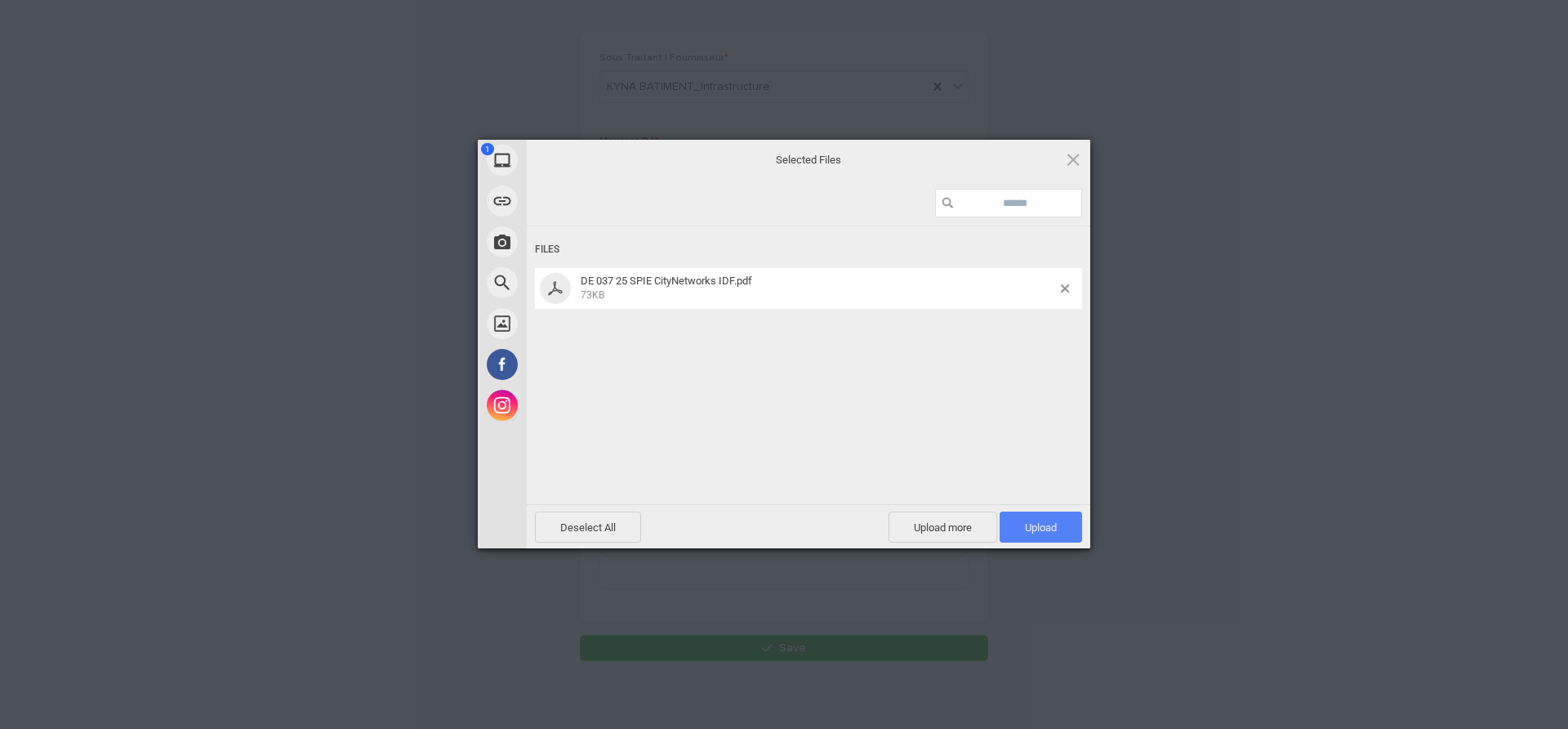
click at [1021, 523] on span "Upload 1" at bounding box center [1041, 526] width 82 height 31
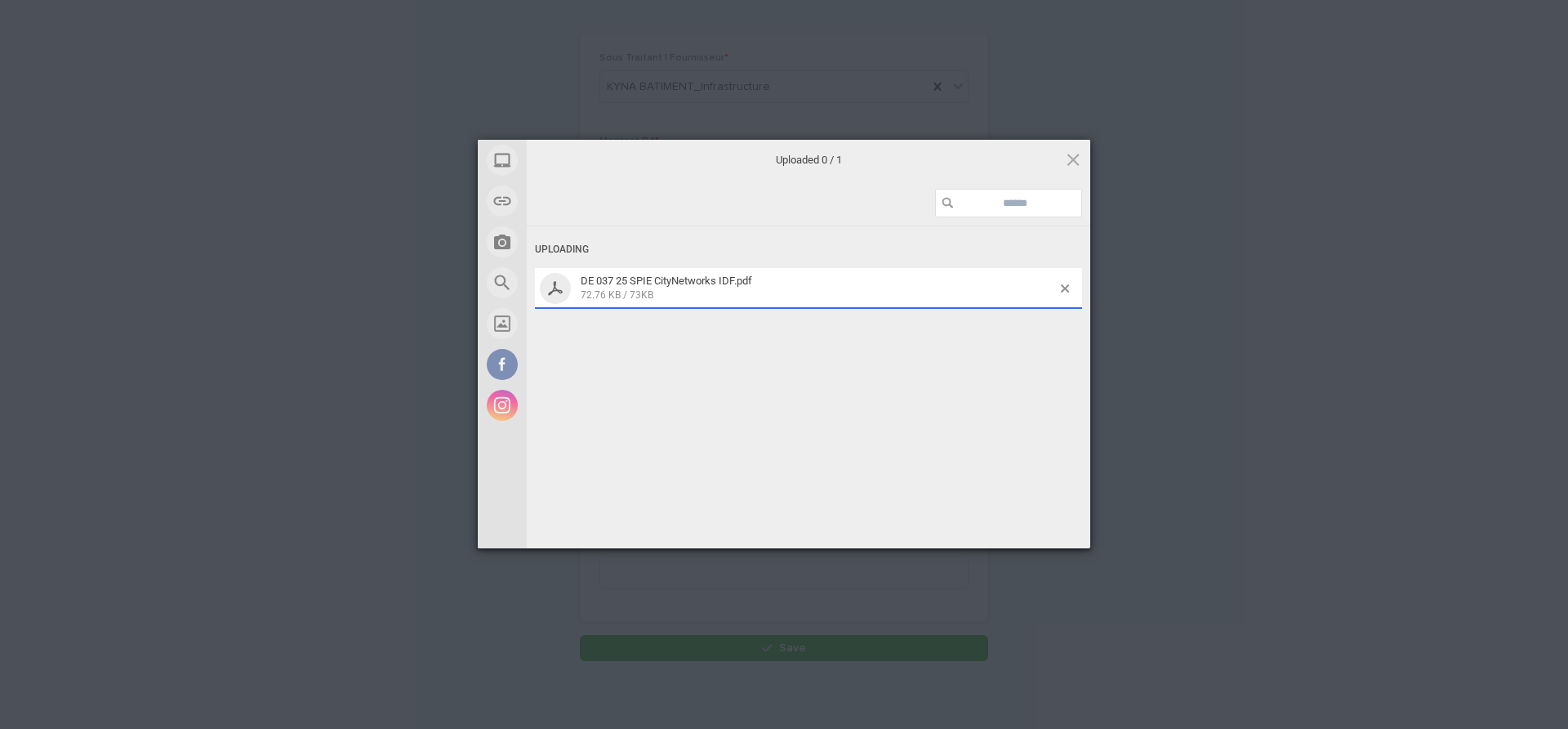
scroll to position [143, 0]
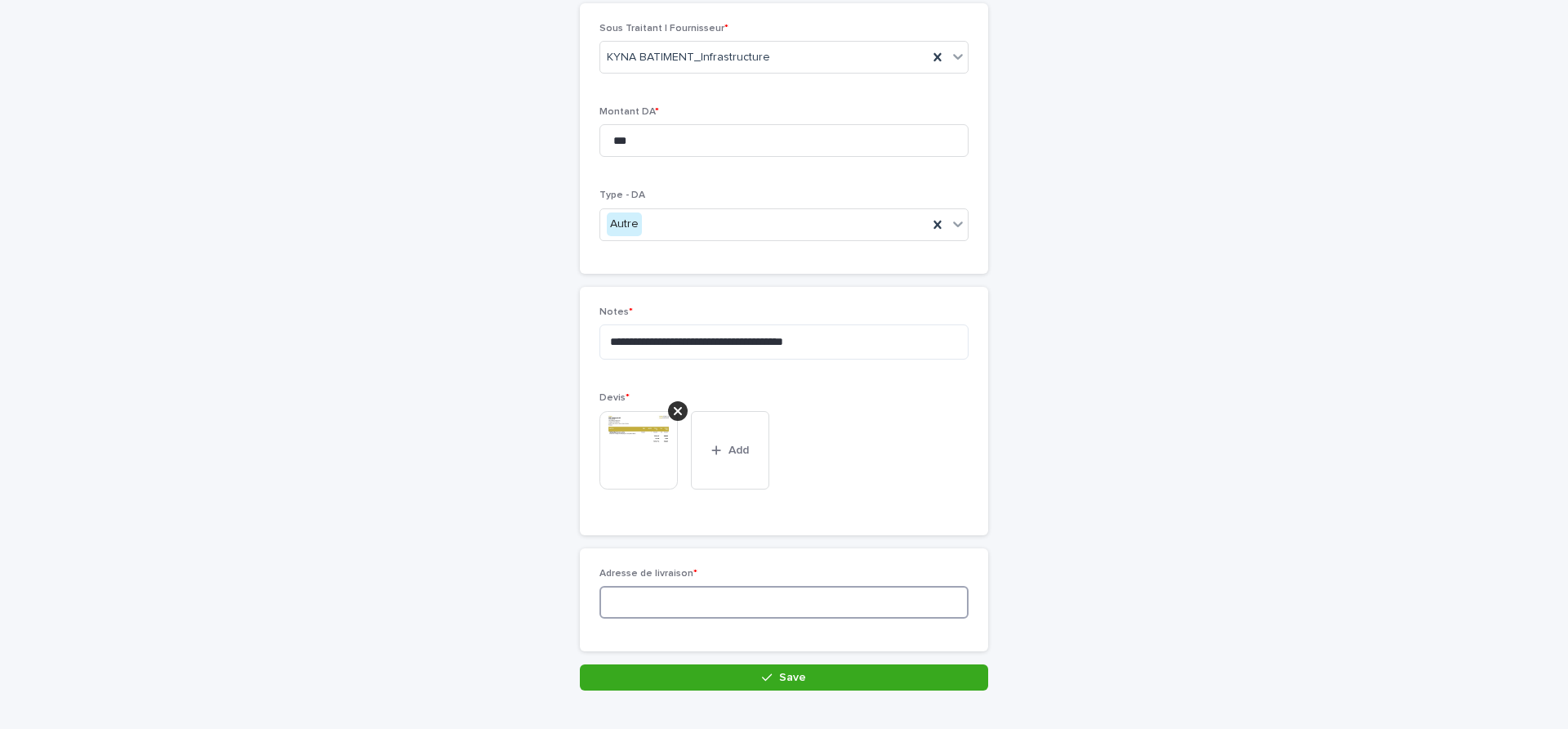
click at [662, 602] on input at bounding box center [784, 602] width 369 height 33
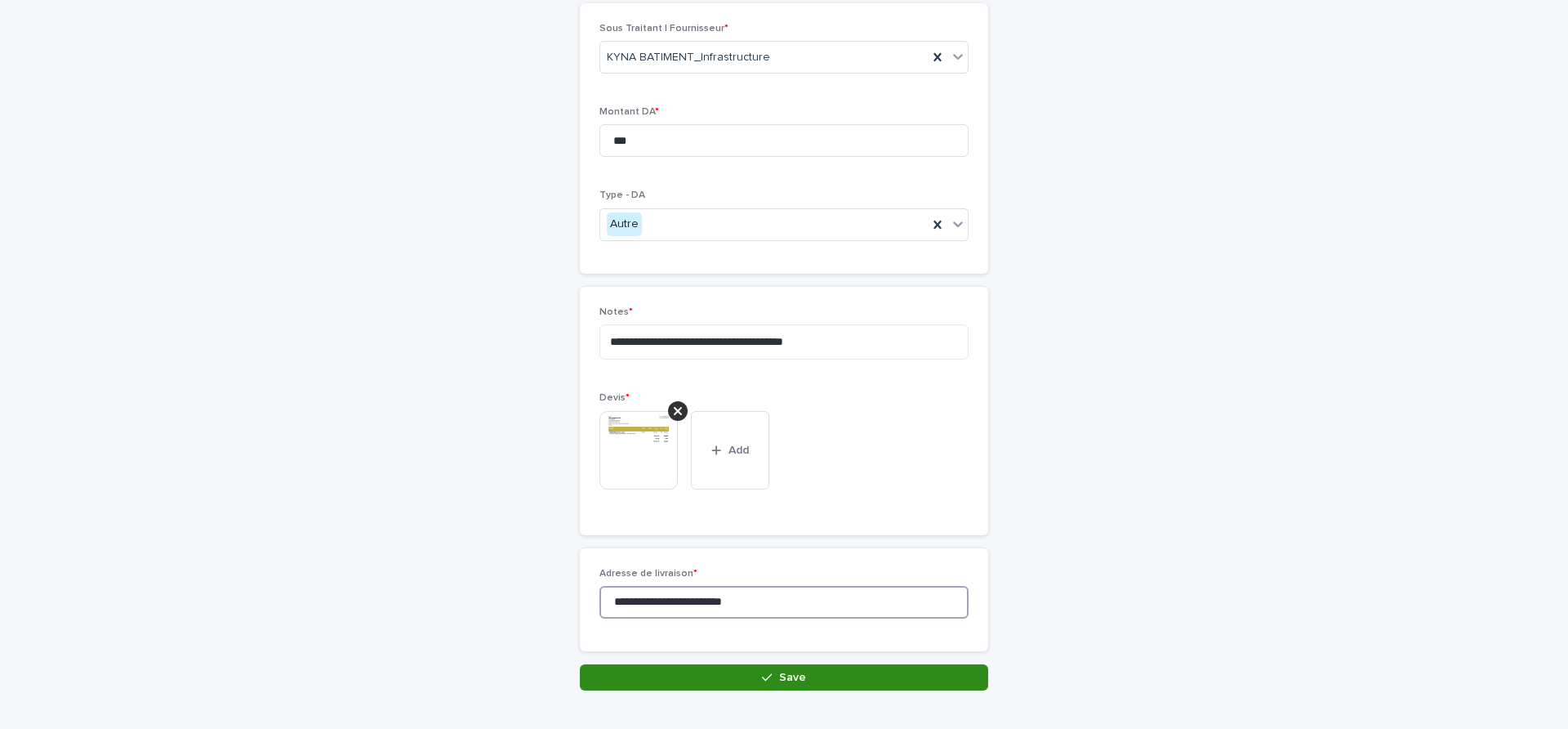
type input "**********"
click at [768, 672] on div "button" at bounding box center [769, 678] width 16 height 11
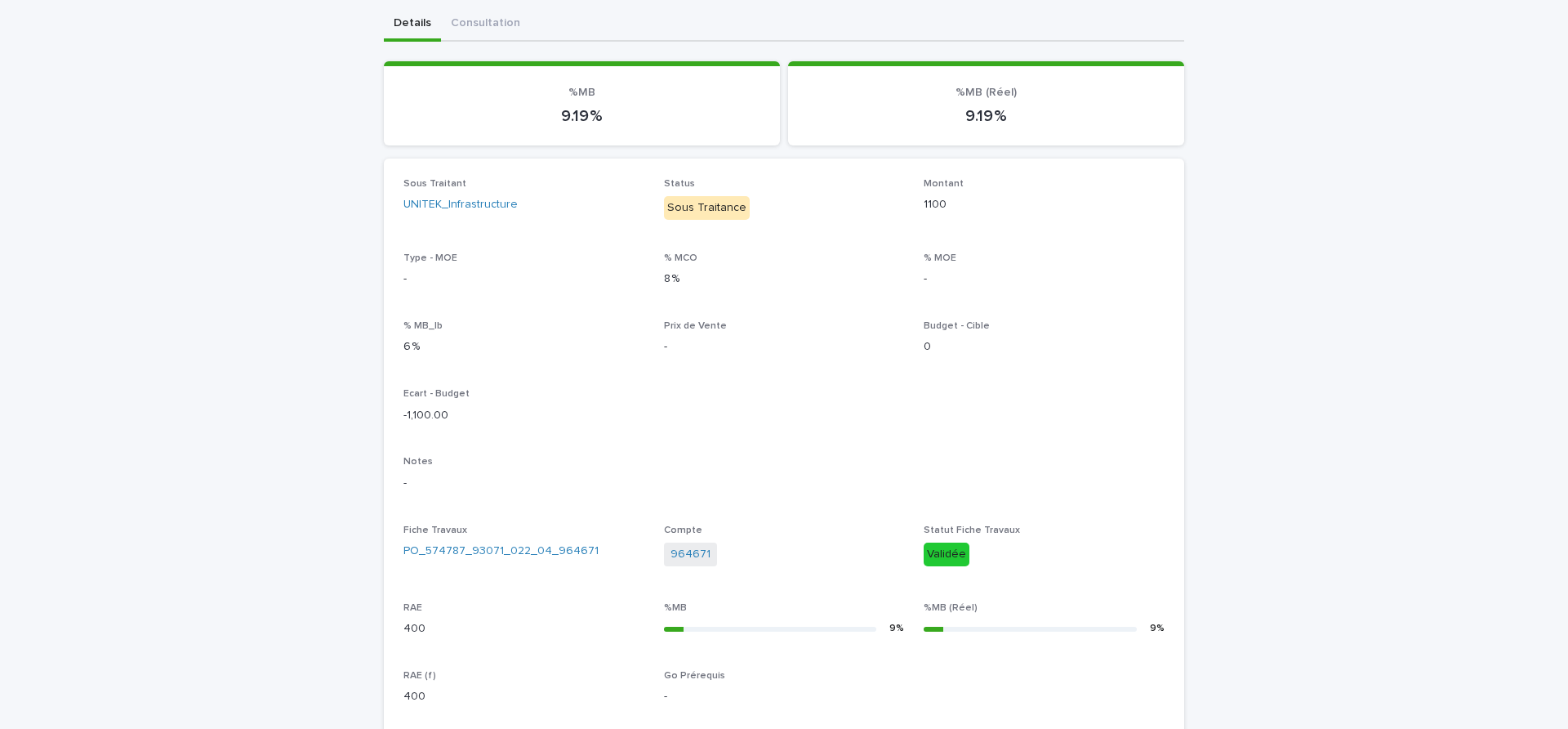
scroll to position [546, 0]
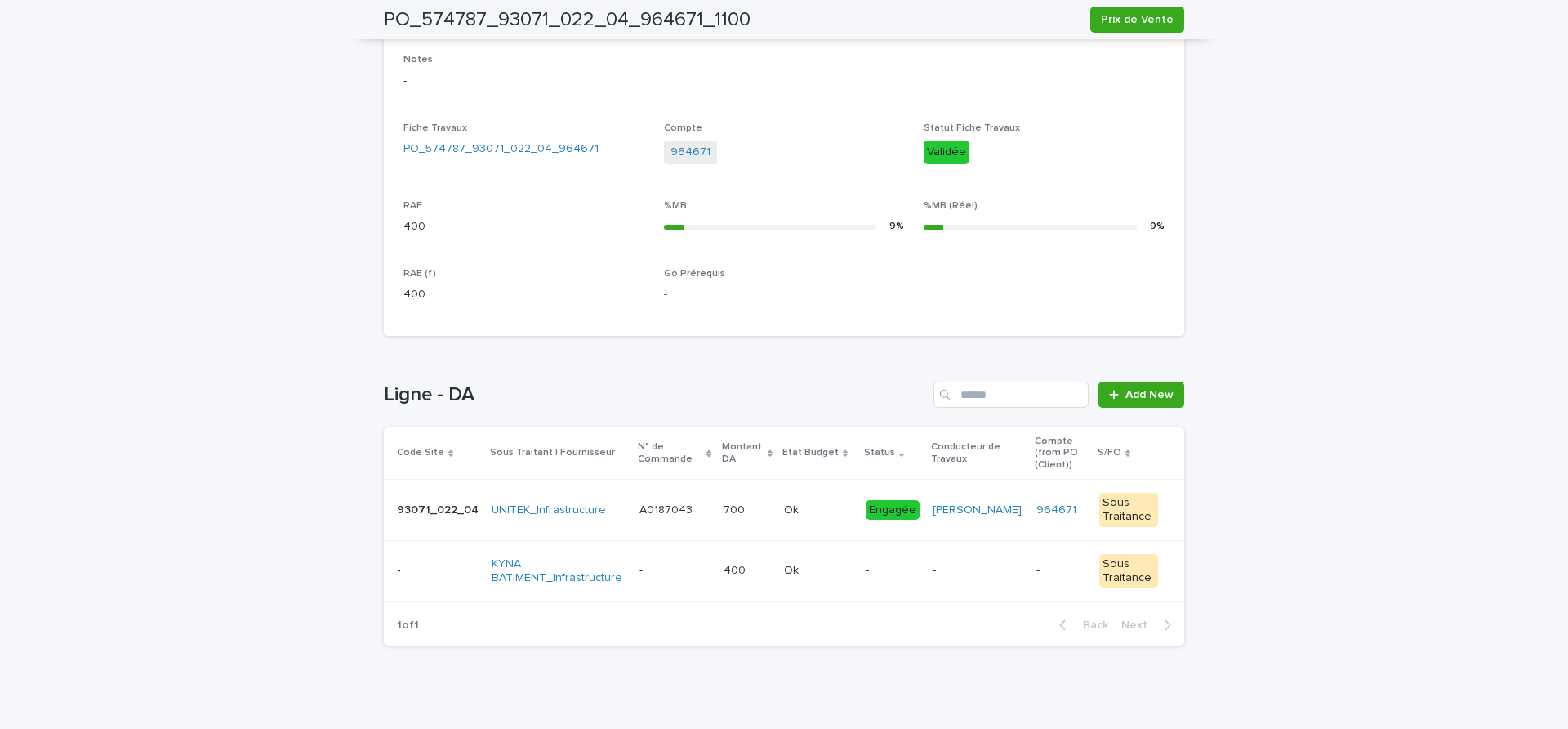
click at [802, 564] on p at bounding box center [819, 571] width 69 height 14
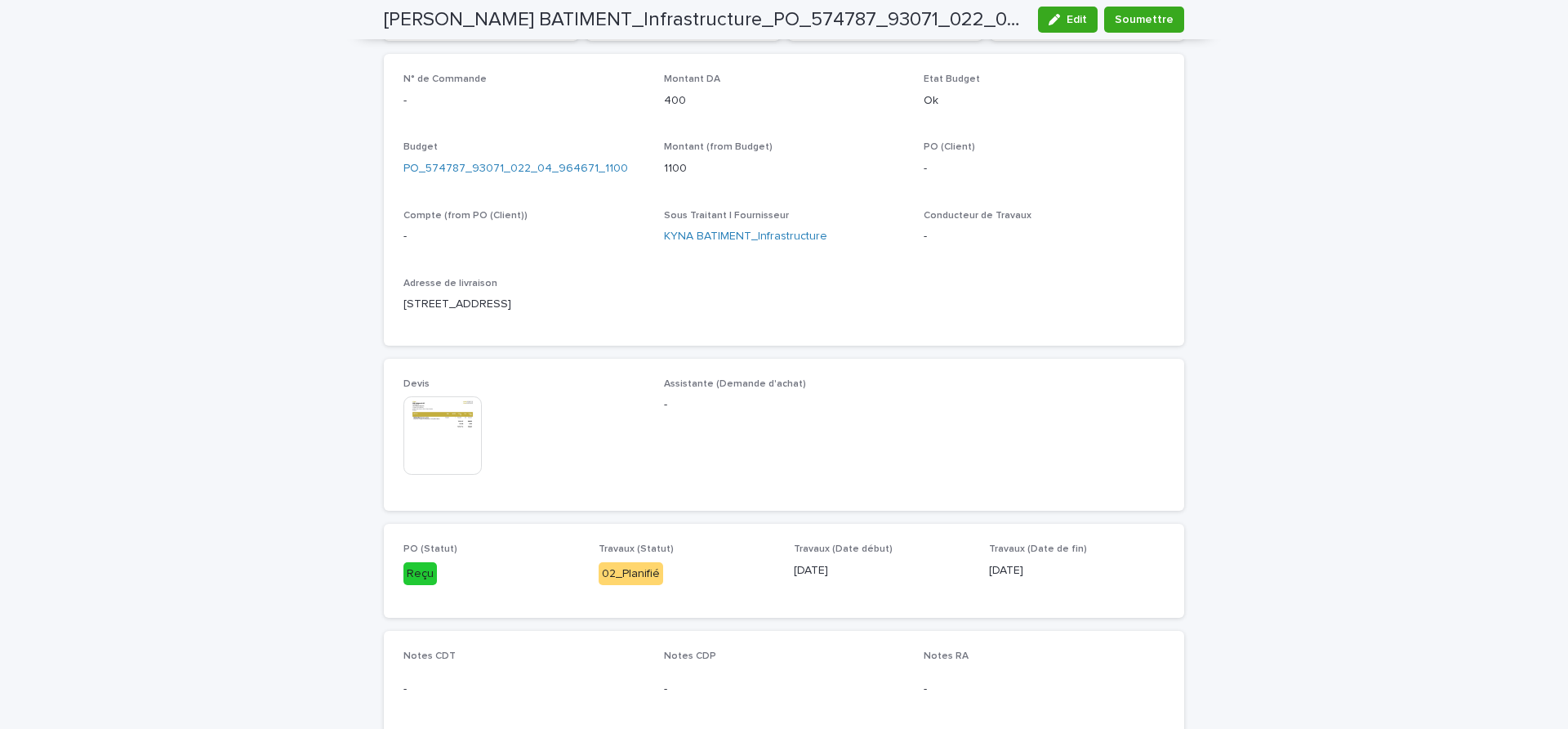
scroll to position [45, 0]
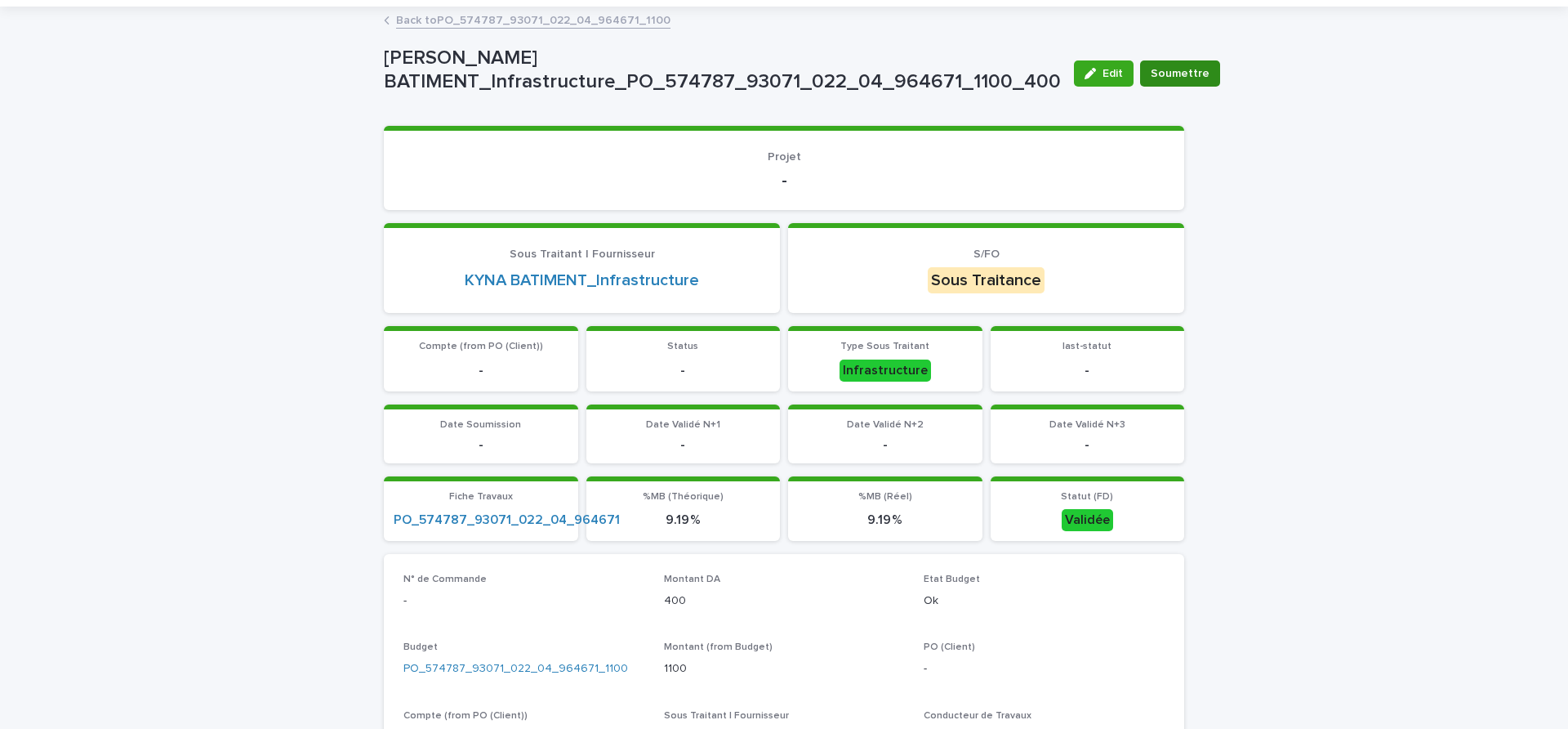
click at [1151, 65] on span "Soumettre" at bounding box center [1180, 73] width 59 height 16
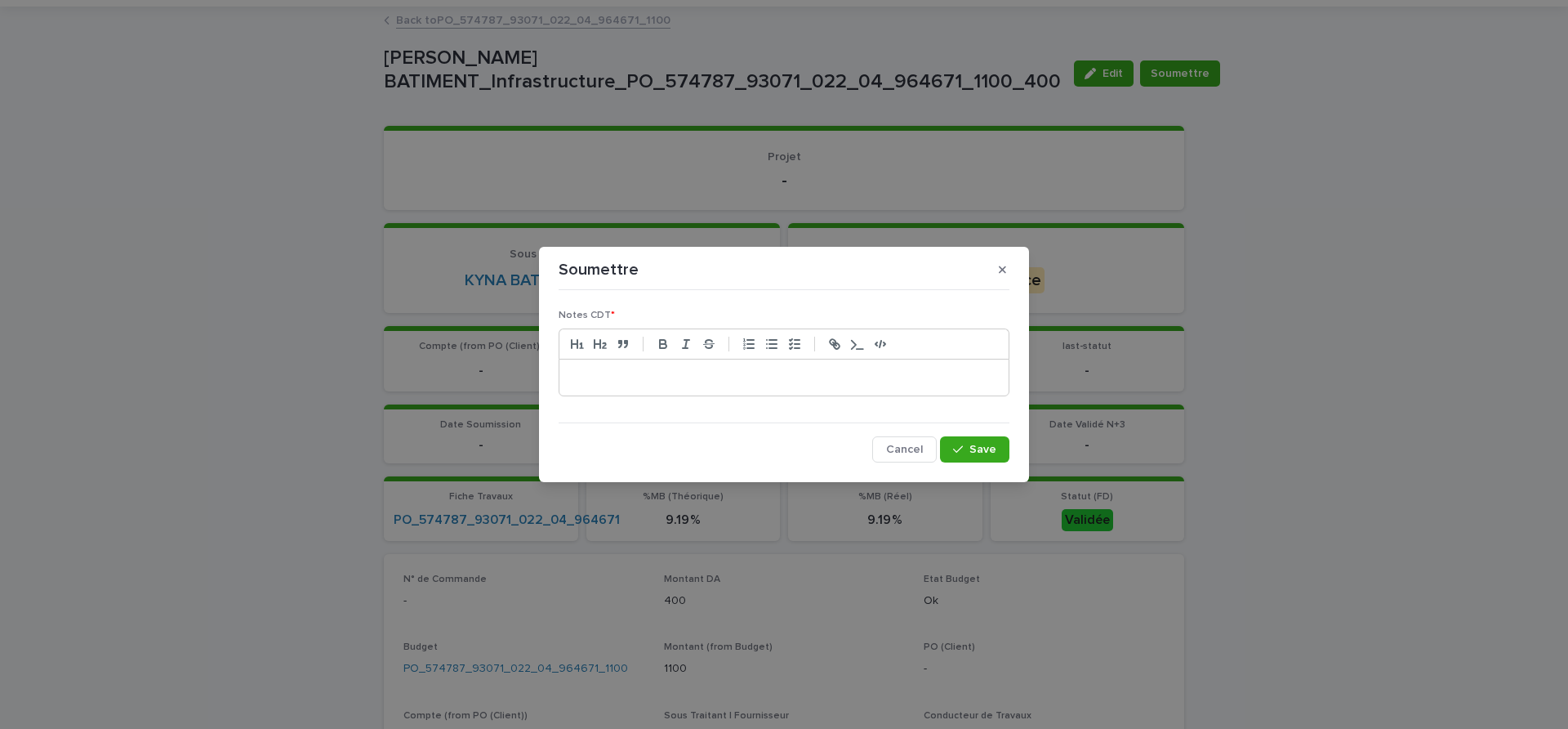
click at [744, 385] on div at bounding box center [784, 378] width 449 height 36
drag, startPoint x: 603, startPoint y: 372, endPoint x: 443, endPoint y: 357, distance: 160.7
click at [429, 355] on div "**********" at bounding box center [784, 364] width 1568 height 729
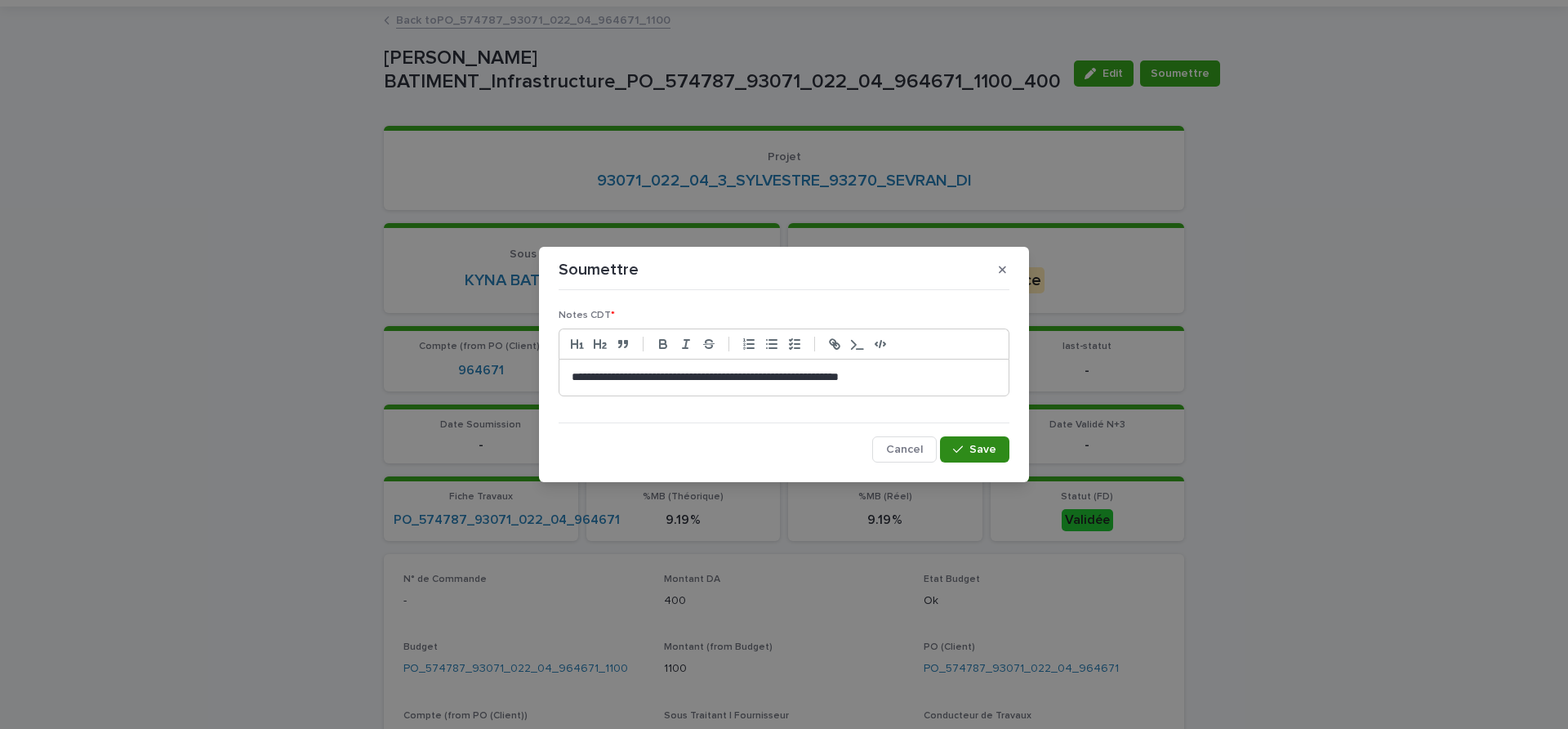
click at [969, 441] on button "Save" at bounding box center [975, 450] width 69 height 27
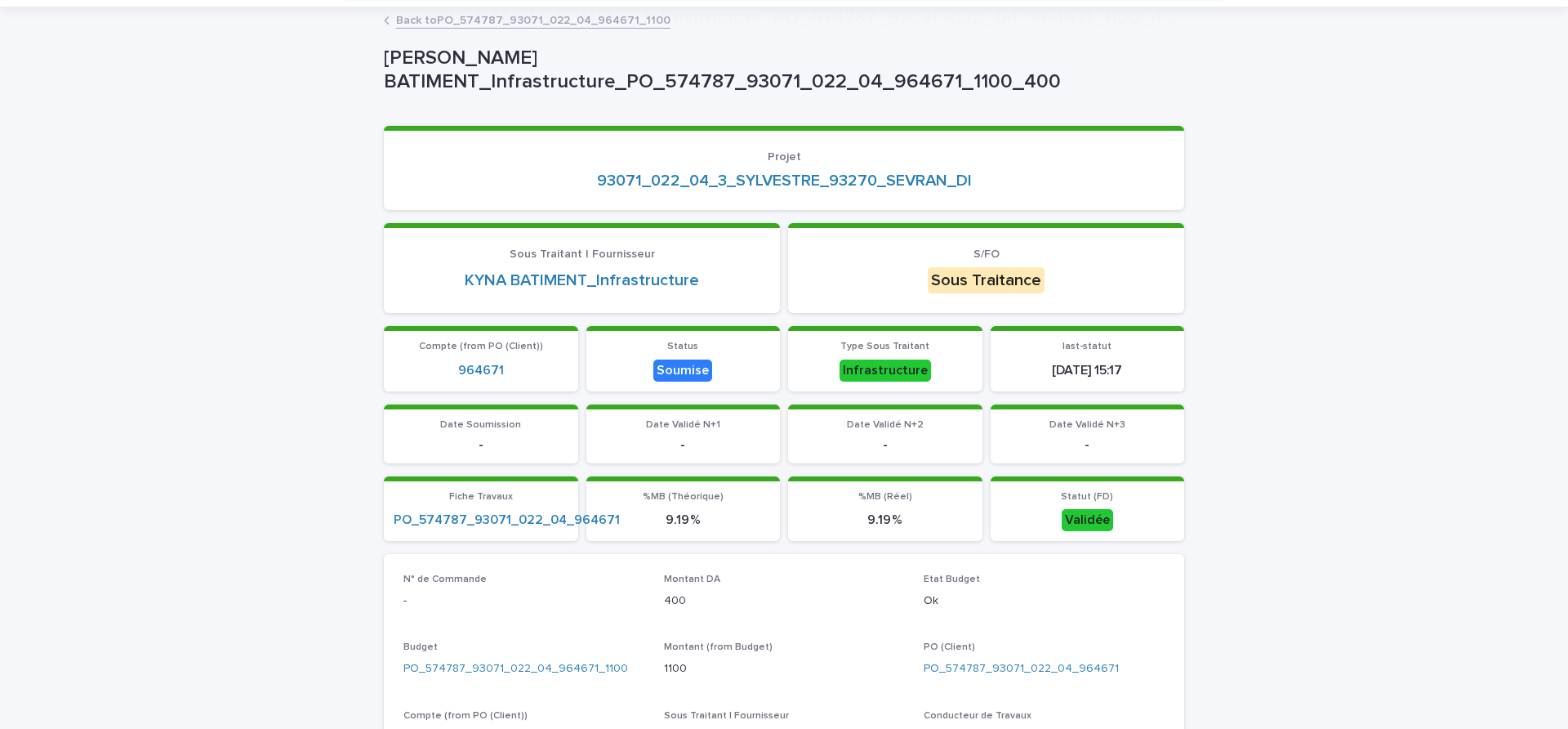
scroll to position [454, 0]
